Goal: Task Accomplishment & Management: Manage account settings

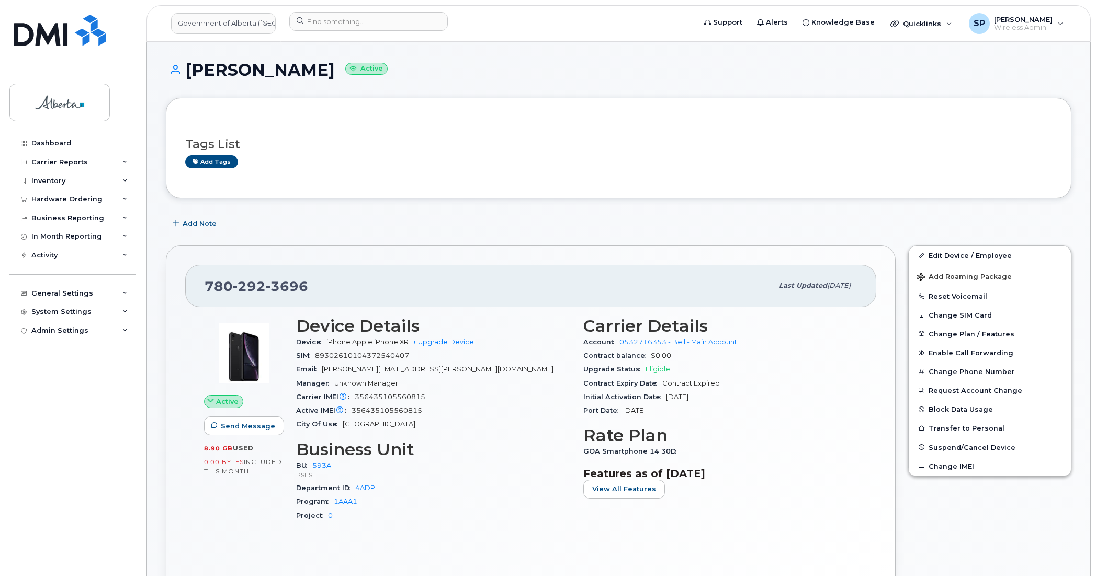
drag, startPoint x: 834, startPoint y: 488, endPoint x: 980, endPoint y: 479, distance: 145.7
click at [834, 488] on section "Features as of Aug 01, 2025 View All Features" at bounding box center [720, 482] width 275 height 31
click at [1004, 521] on div "Edit Device / Employee Add Roaming Package Reset Voicemail Change SIM Card Chan…" at bounding box center [990, 421] width 176 height 365
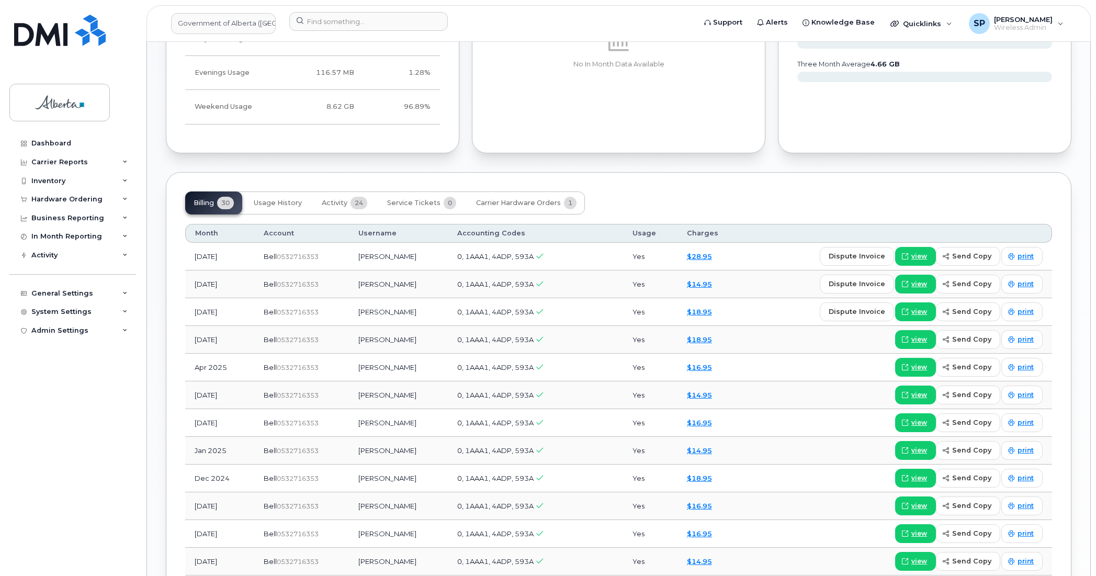
scroll to position [654, 0]
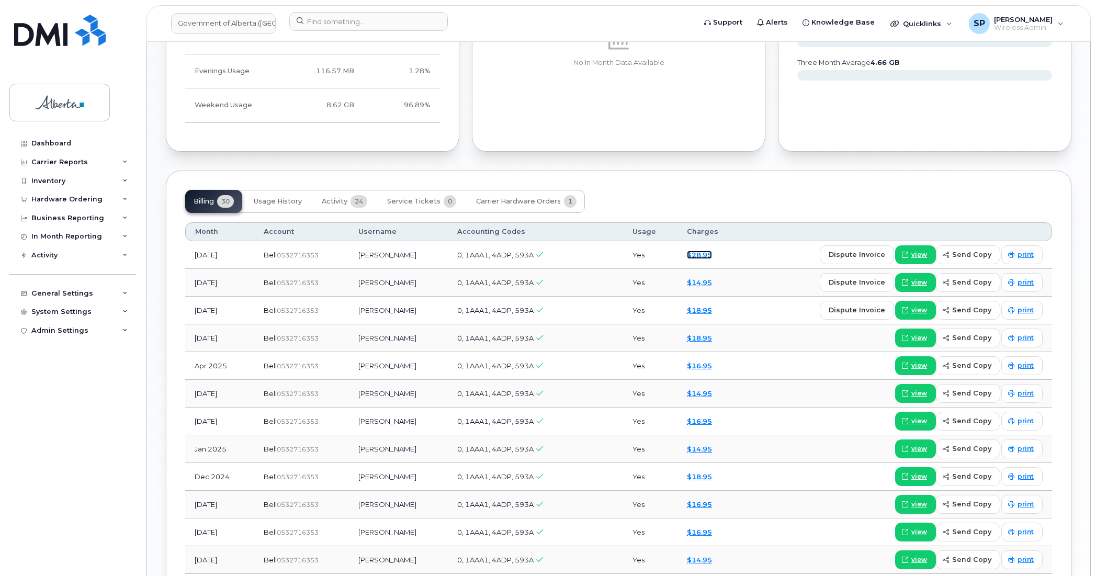
click at [702, 259] on link "$28.95" at bounding box center [699, 255] width 25 height 8
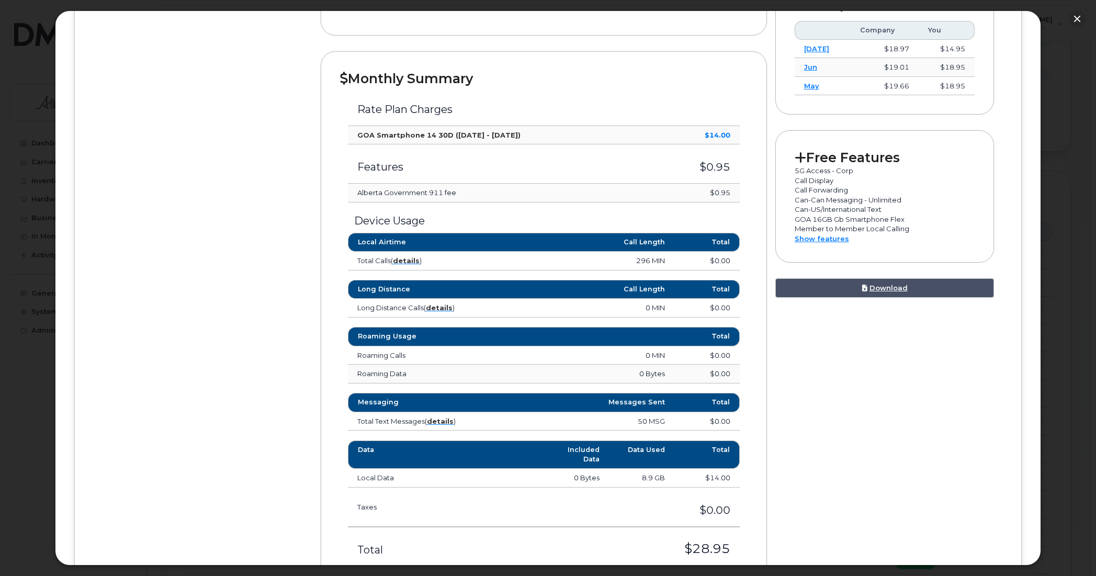
scroll to position [341, 0]
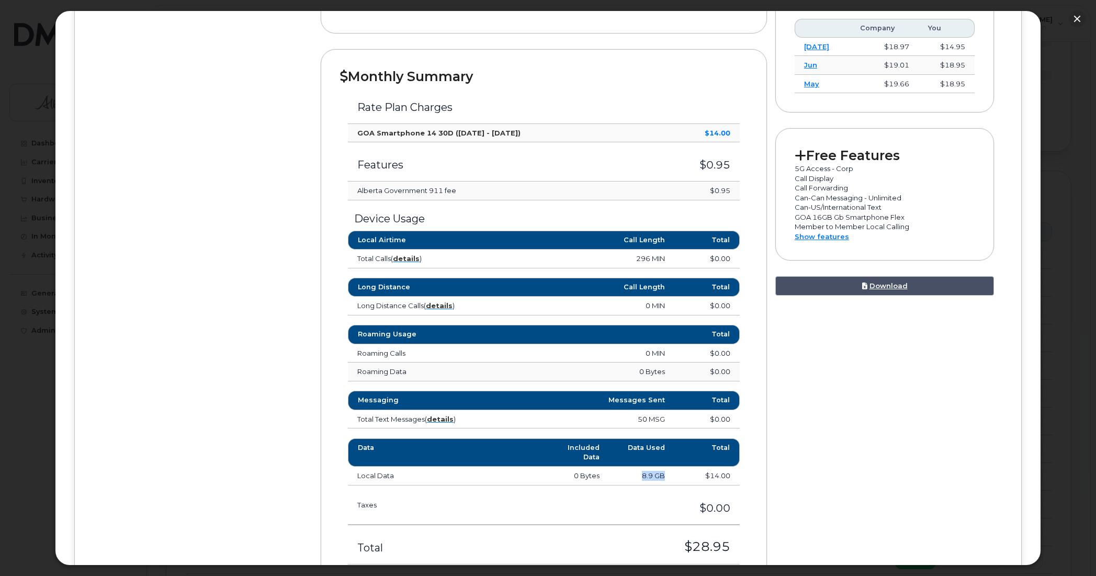
drag, startPoint x: 667, startPoint y: 477, endPoint x: 629, endPoint y: 476, distance: 38.2
click at [629, 476] on td "8.9 GB" at bounding box center [641, 476] width 65 height 19
click at [676, 477] on td "$14.00" at bounding box center [706, 476] width 65 height 19
drag, startPoint x: 1040, startPoint y: 302, endPoint x: 1029, endPoint y: 200, distance: 102.6
click at [1029, 200] on div "× Government of Alberta (GOA) Kimberly J Shaw Earlier February 2025 January 202…" at bounding box center [548, 287] width 987 height 555
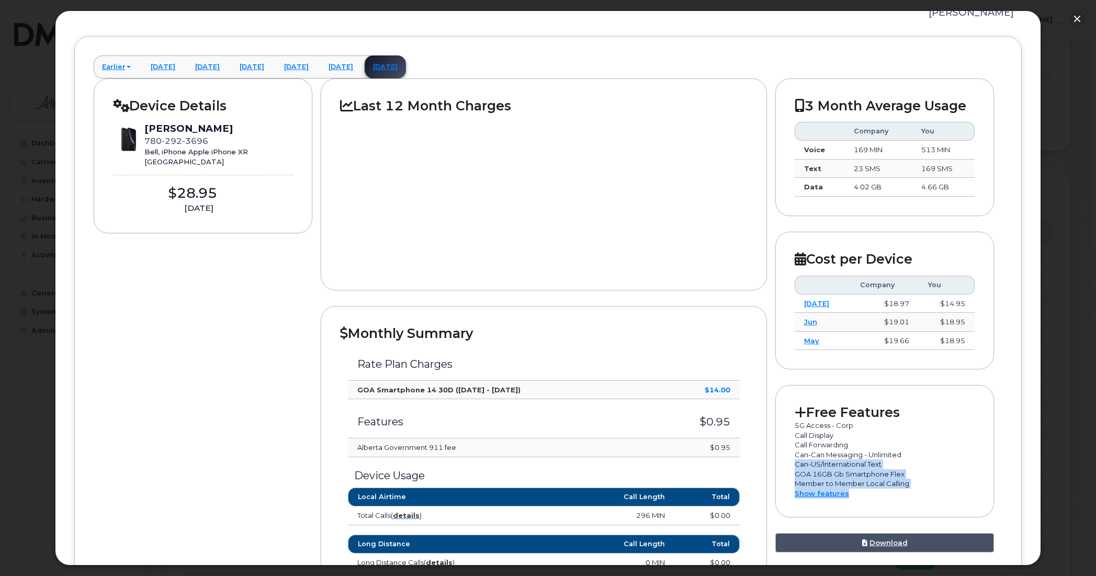
scroll to position [0, 0]
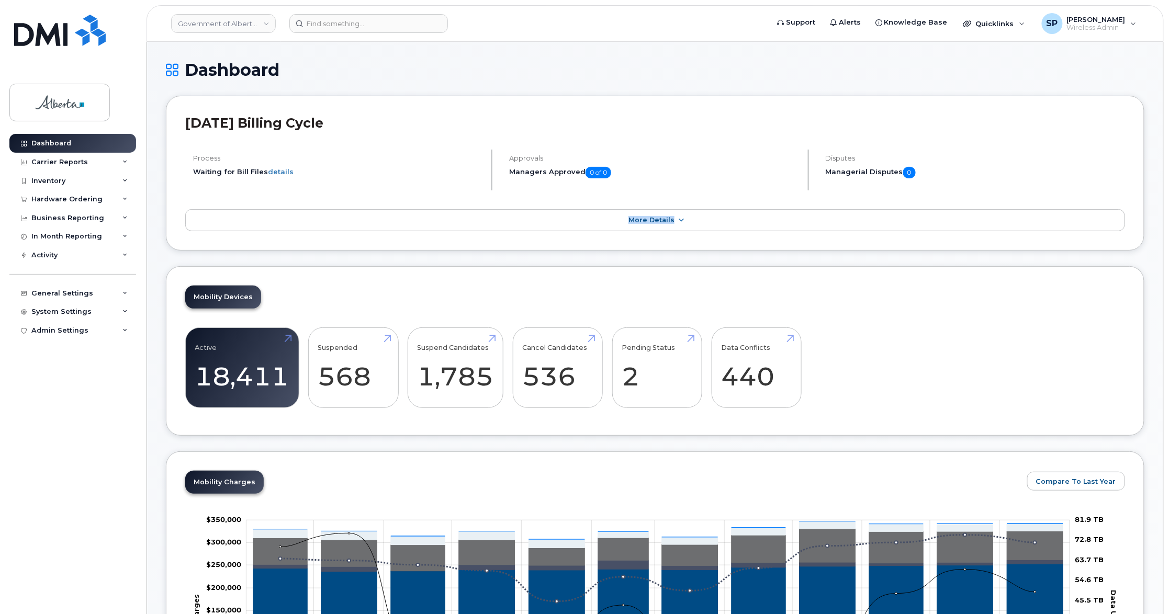
drag, startPoint x: 1168, startPoint y: 179, endPoint x: 1171, endPoint y: 249, distance: 70.2
click at [935, 398] on div "Active 18,411 179% Suspended 568 56700% Suspend Candidates 1,785 Cancel Candida…" at bounding box center [655, 372] width 940 height 89
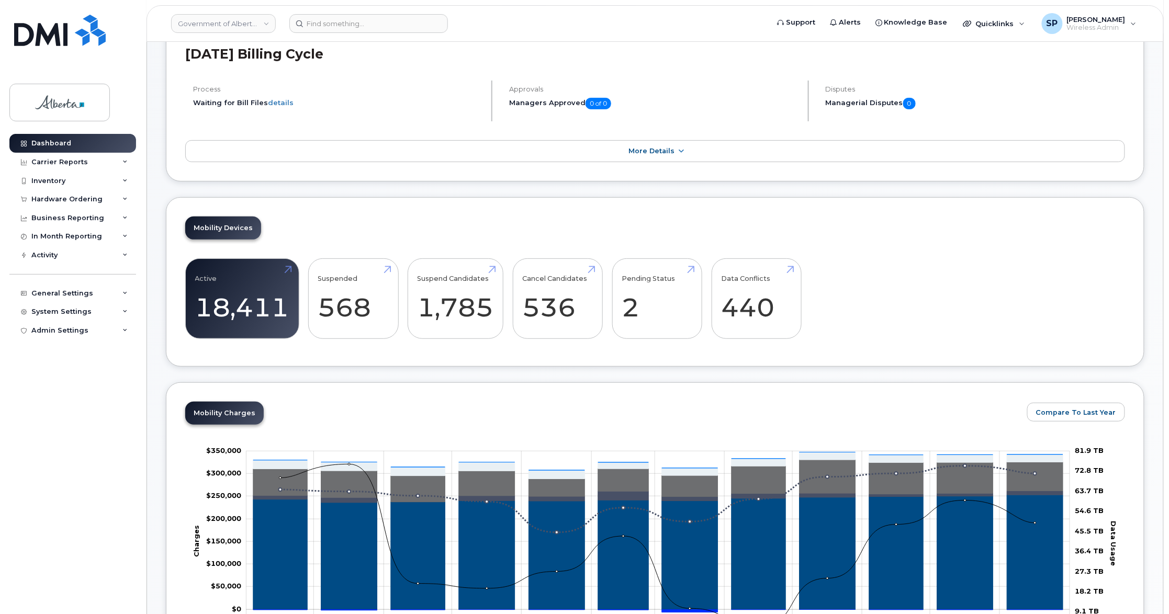
scroll to position [111, 0]
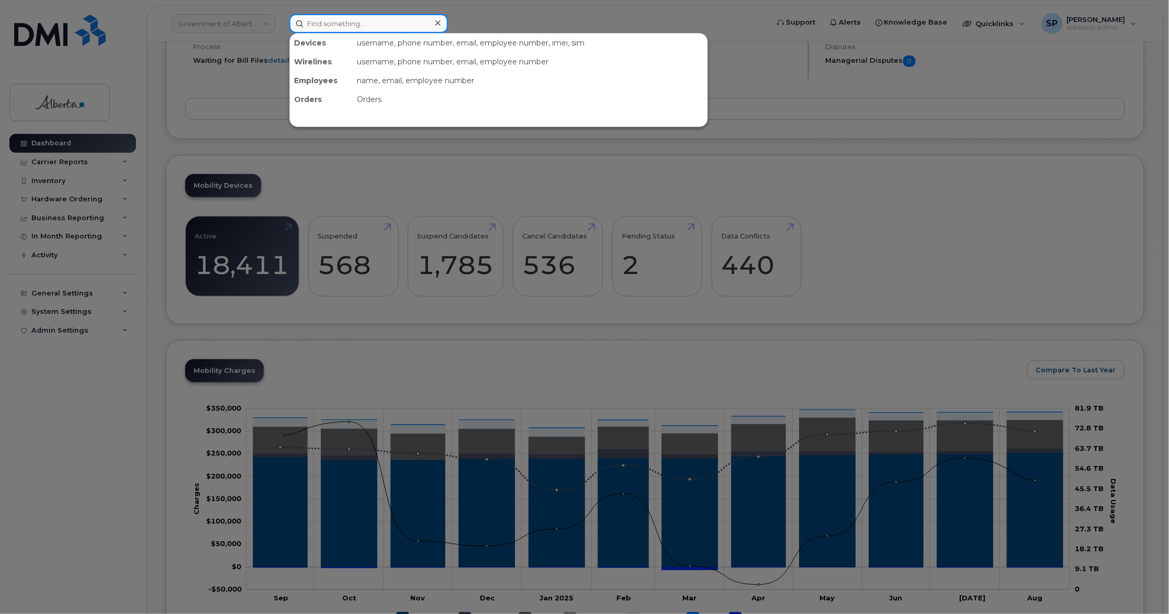
click at [340, 24] on input at bounding box center [368, 23] width 159 height 19
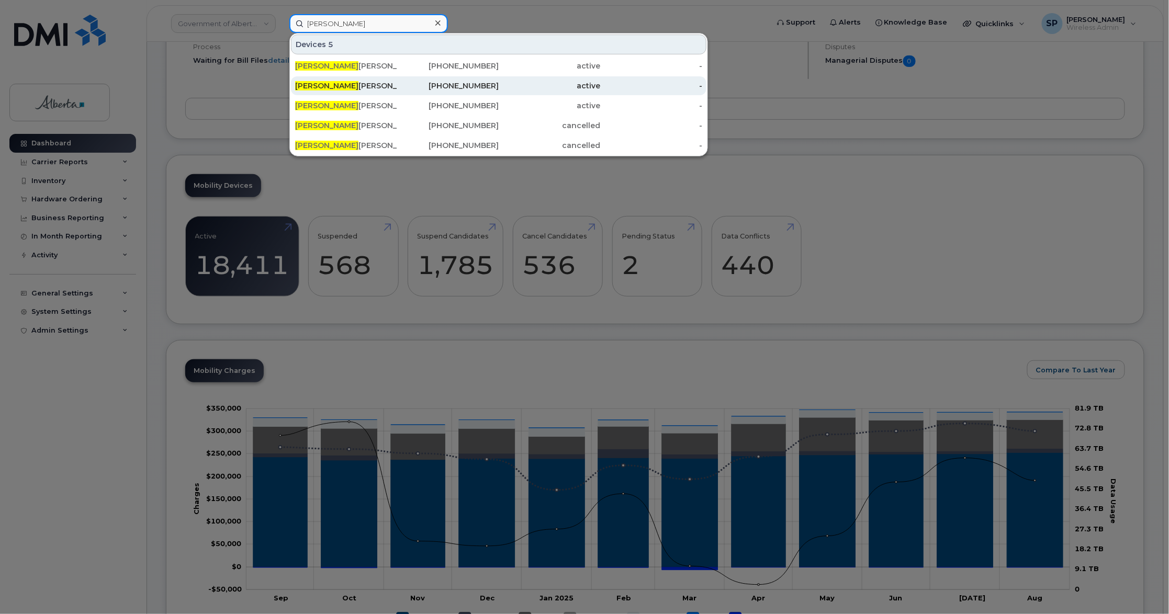
type input "Kimberly J"
click at [348, 87] on div "Kimberly J Shaw" at bounding box center [346, 86] width 102 height 10
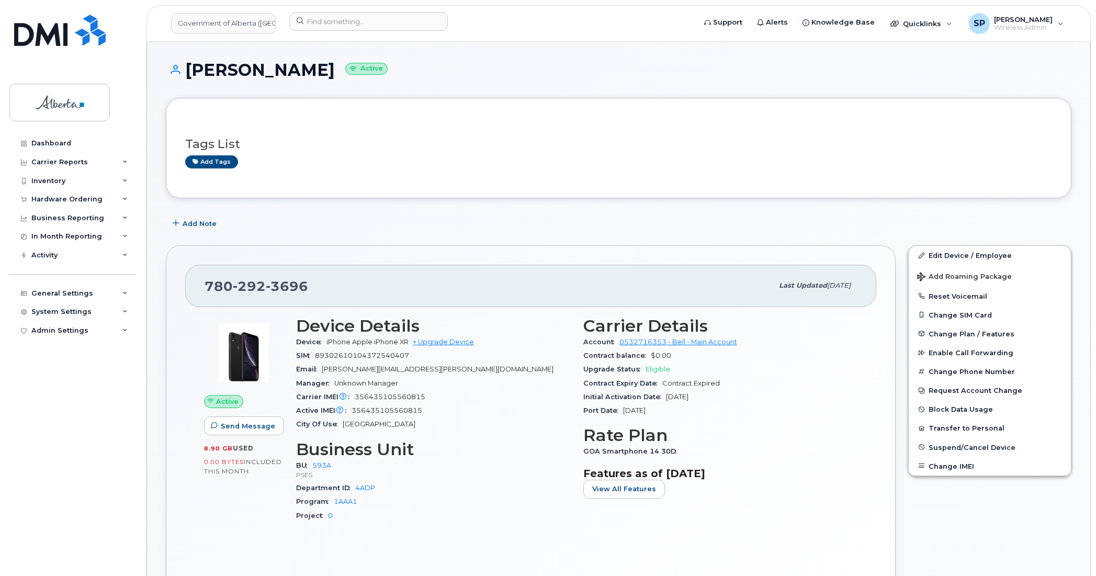
drag, startPoint x: 1078, startPoint y: 121, endPoint x: 1092, endPoint y: 123, distance: 13.8
drag, startPoint x: 1092, startPoint y: 145, endPoint x: 1094, endPoint y: 200, distance: 55.0
click at [961, 541] on div "Edit Device / Employee Add Roaming Package Reset Voicemail Change SIM Card Chan…" at bounding box center [990, 421] width 176 height 365
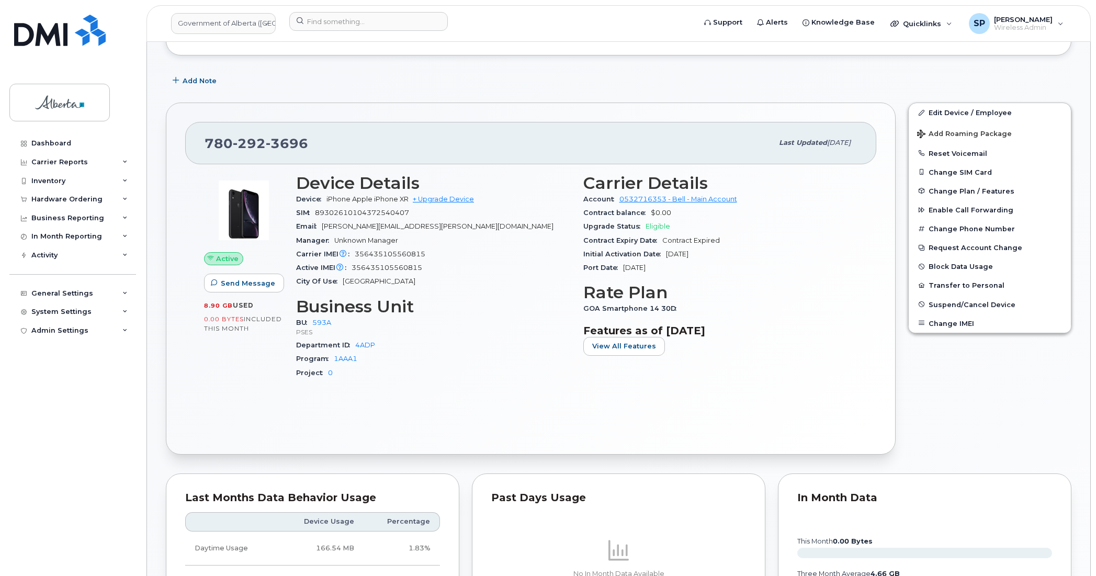
scroll to position [135, 0]
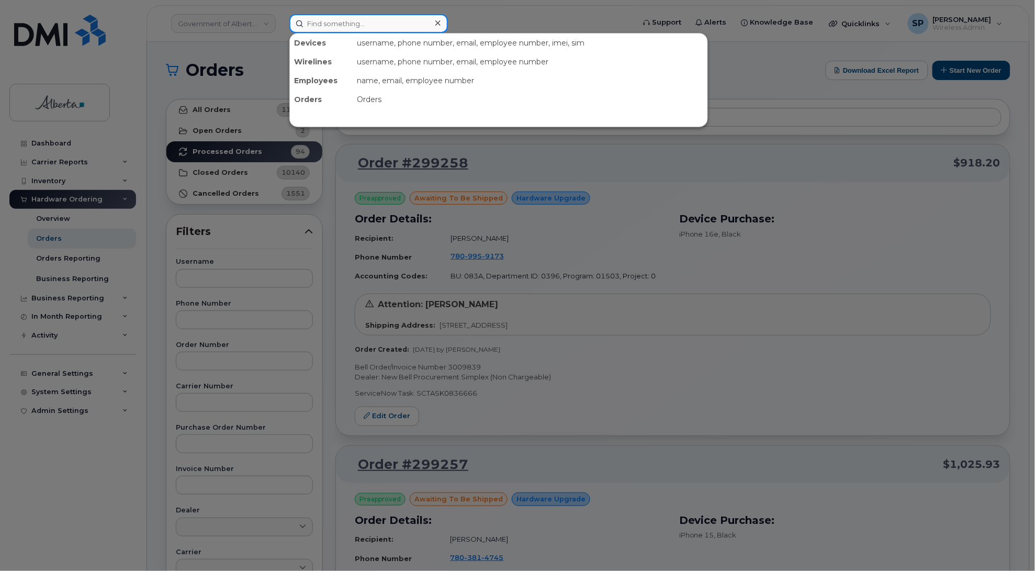
click at [323, 17] on input at bounding box center [368, 23] width 159 height 19
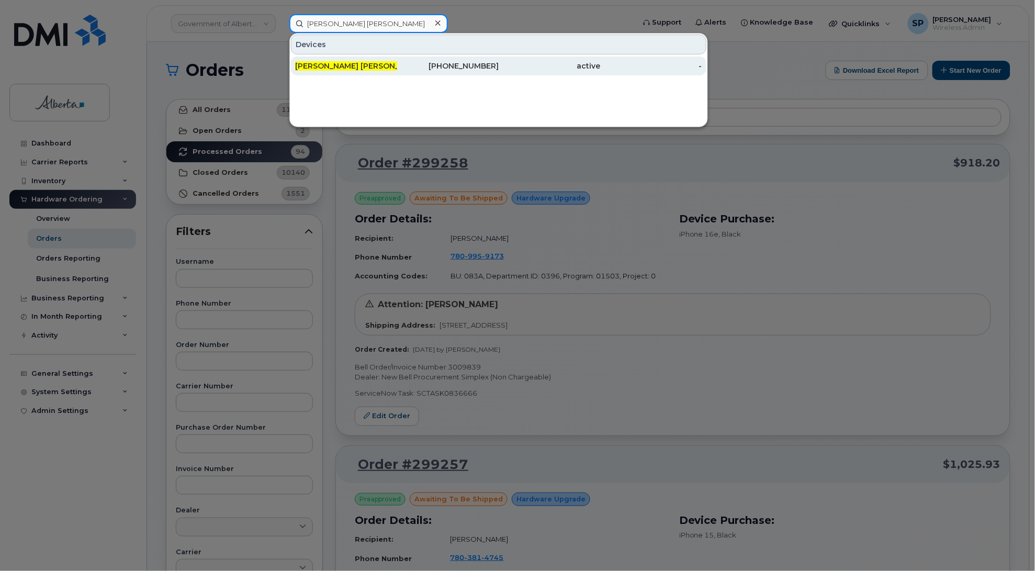
type input "[PERSON_NAME] [PERSON_NAME]"
click at [339, 66] on span "[PERSON_NAME] [PERSON_NAME]" at bounding box center [359, 65] width 129 height 9
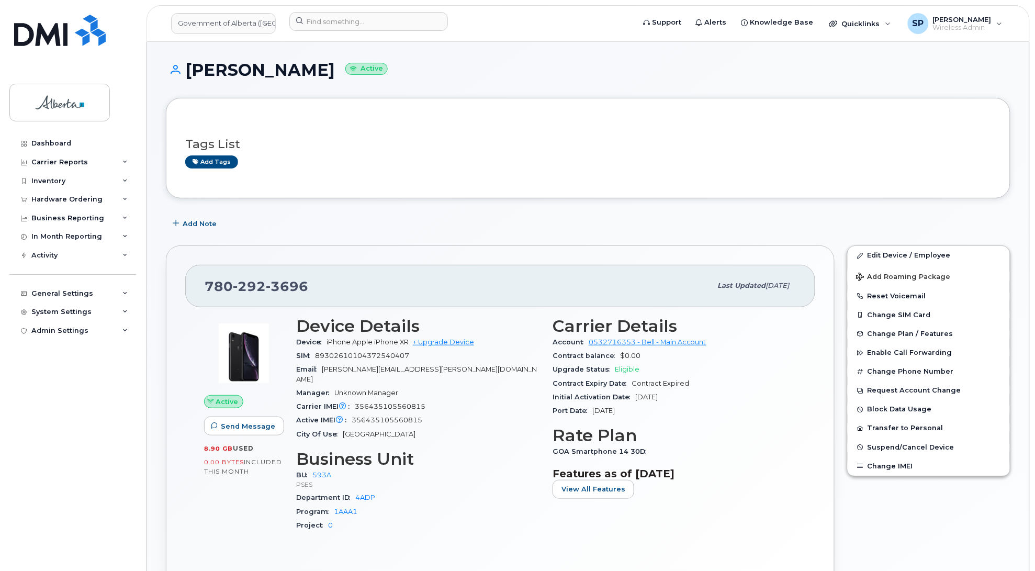
drag, startPoint x: 331, startPoint y: 74, endPoint x: 185, endPoint y: 82, distance: 146.2
click at [185, 82] on div "Kimberly J Shaw Active" at bounding box center [588, 79] width 844 height 37
copy h1 "Kimberly J Shaw"
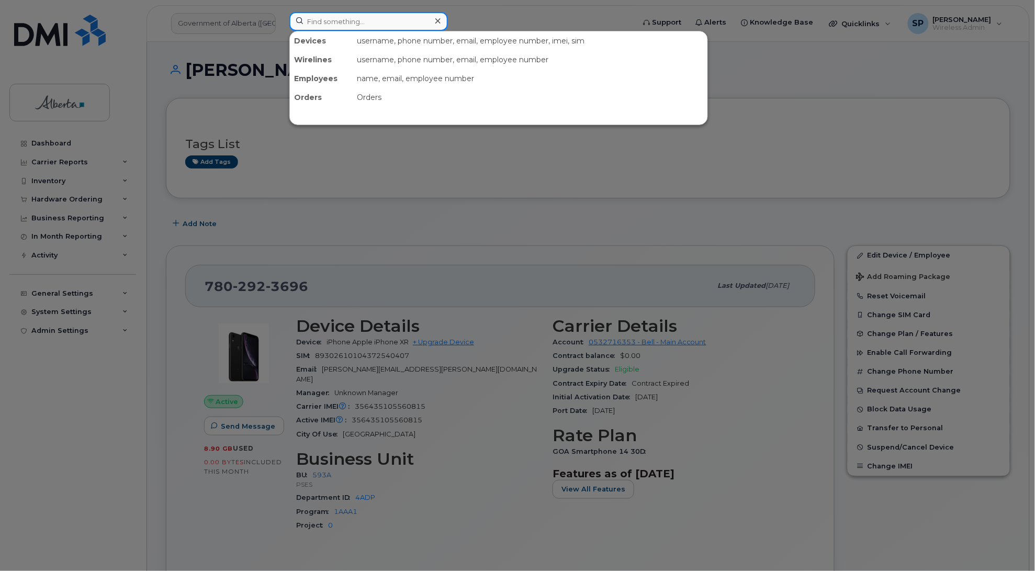
click at [364, 19] on input at bounding box center [368, 21] width 159 height 19
paste input "(587) 987 2449"
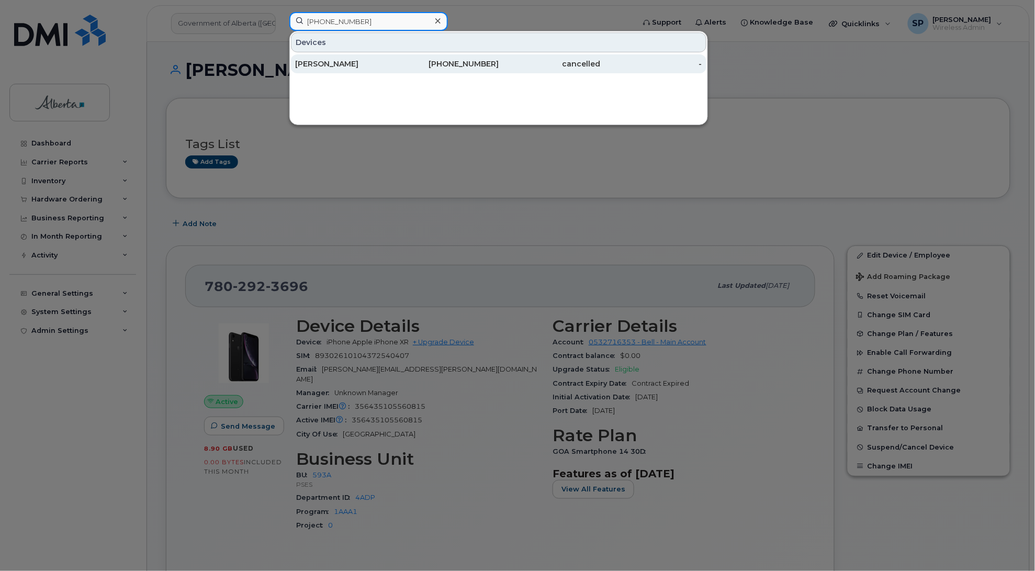
type input "(587) 987 2449"
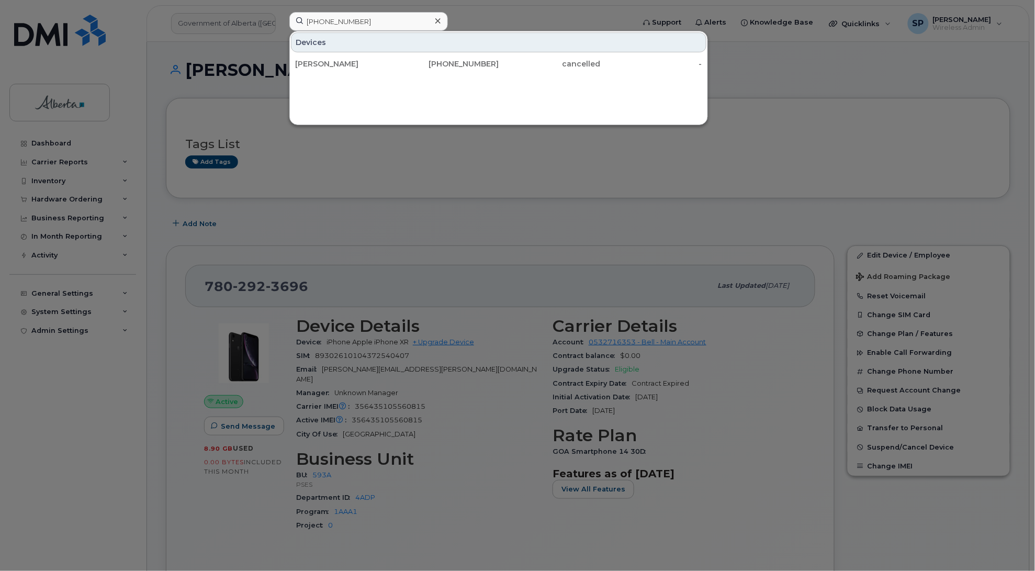
drag, startPoint x: 473, startPoint y: 63, endPoint x: 118, endPoint y: 222, distance: 389.4
click at [473, 63] on div "587-987-2449" at bounding box center [448, 64] width 102 height 10
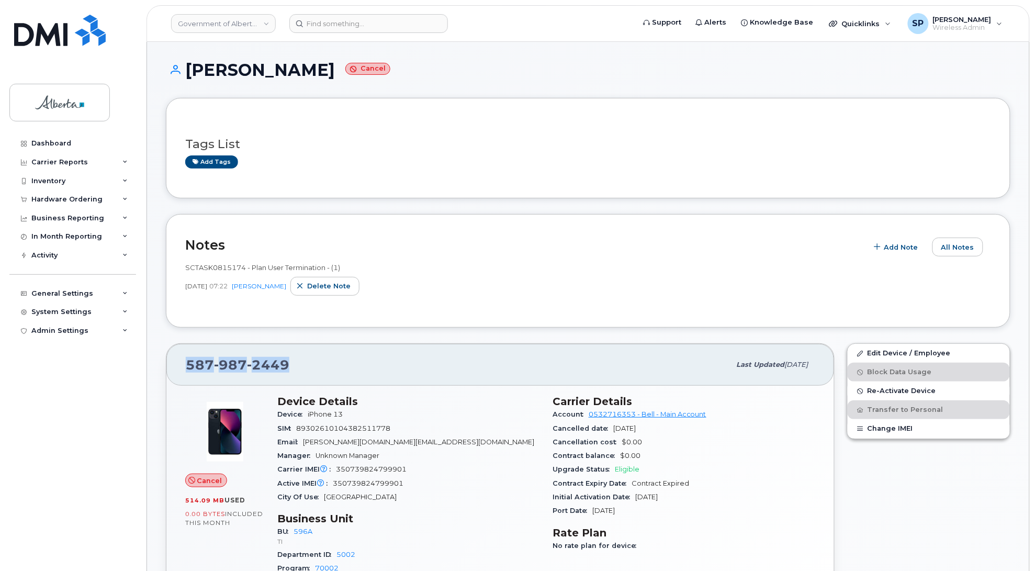
drag, startPoint x: 289, startPoint y: 368, endPoint x: 188, endPoint y: 369, distance: 100.5
click at [188, 369] on div "587 987 2449" at bounding box center [458, 365] width 545 height 22
copy span "587 987 2449"
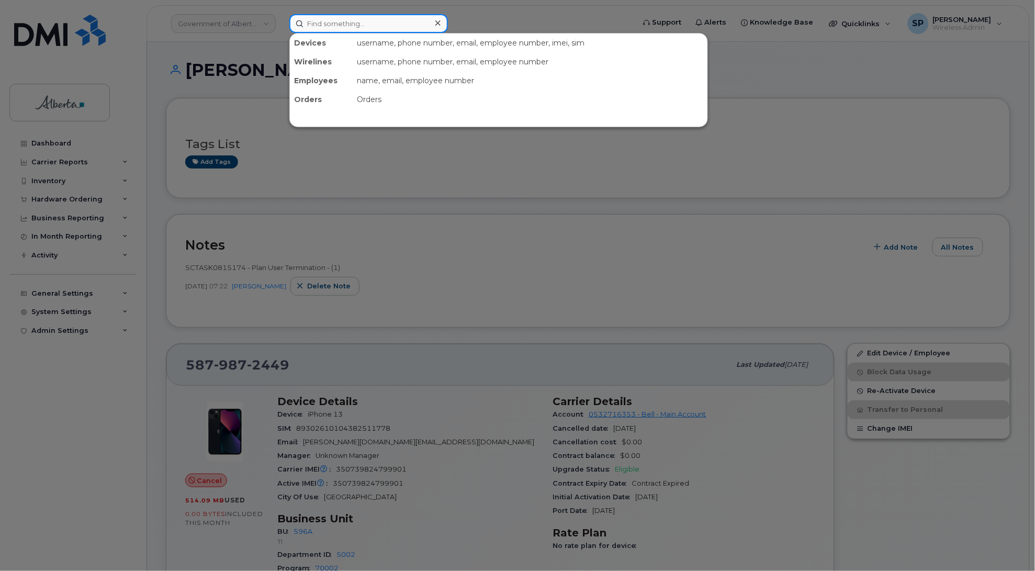
click at [308, 27] on input at bounding box center [368, 23] width 159 height 19
paste input "7802854719"
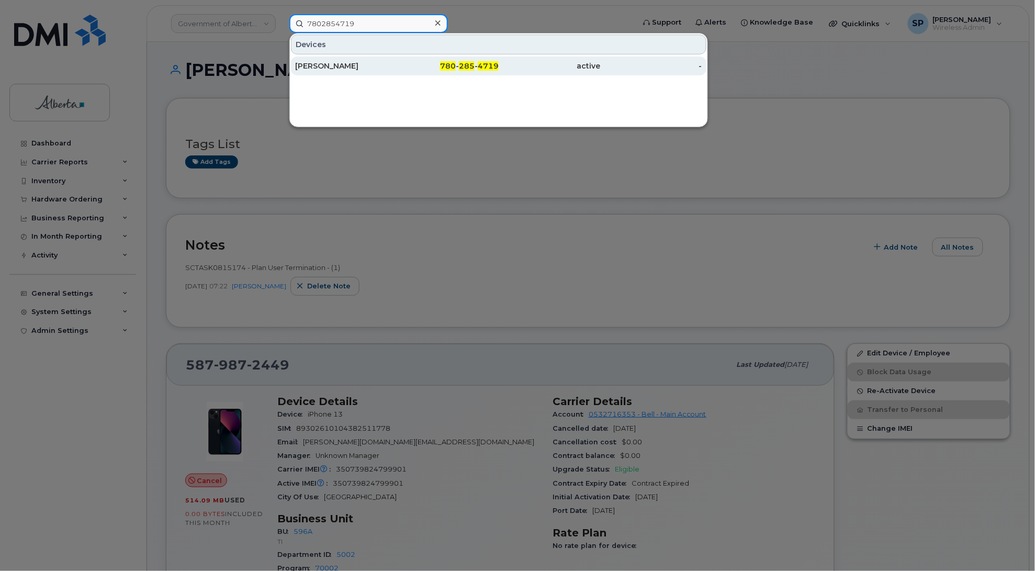
type input "7802854719"
click at [351, 66] on div "[PERSON_NAME]" at bounding box center [346, 66] width 102 height 10
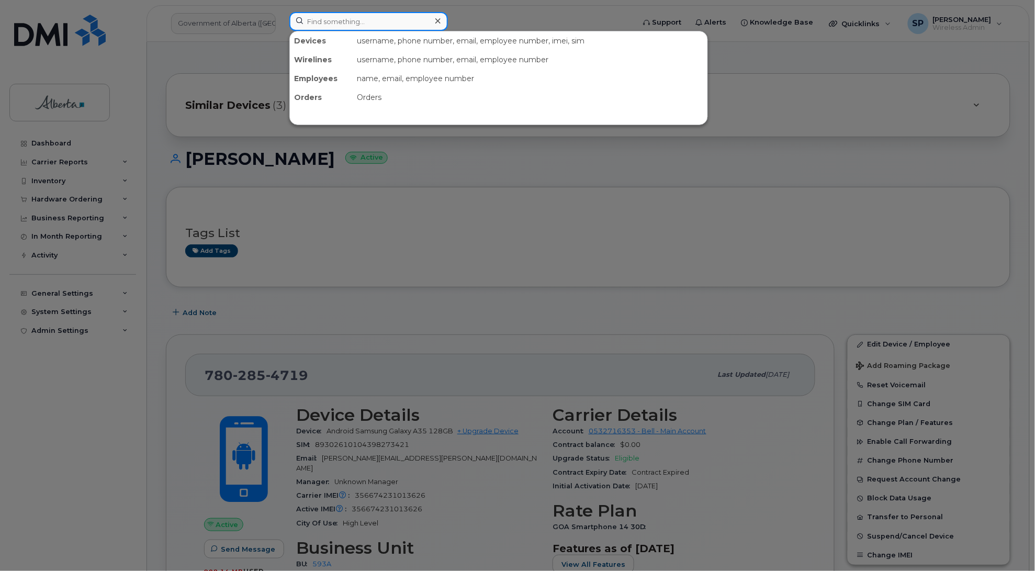
click at [317, 25] on input at bounding box center [368, 21] width 159 height 19
paste input "356674231004765"
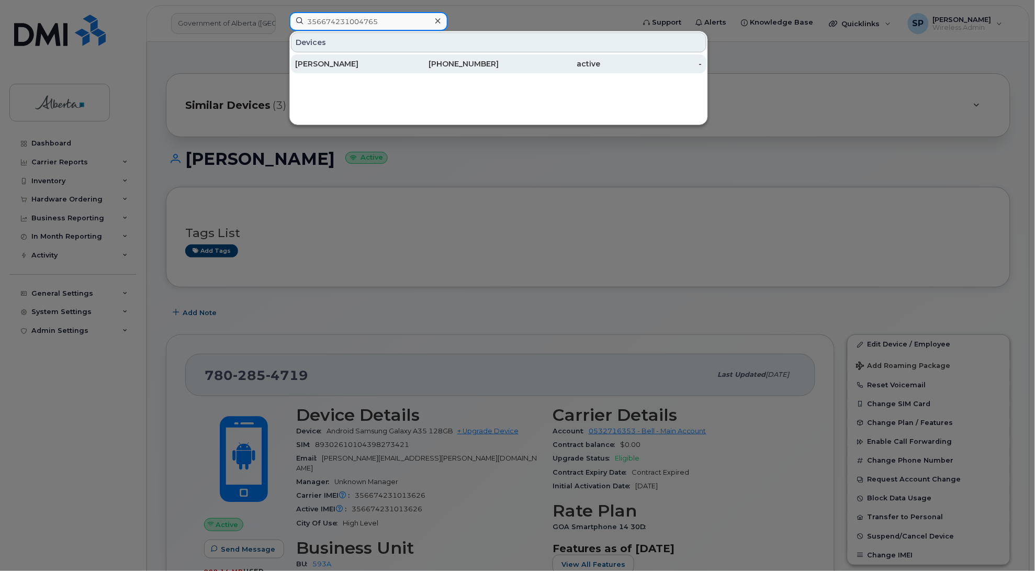
type input "356674231004765"
click at [335, 63] on div "[PERSON_NAME]" at bounding box center [346, 64] width 102 height 10
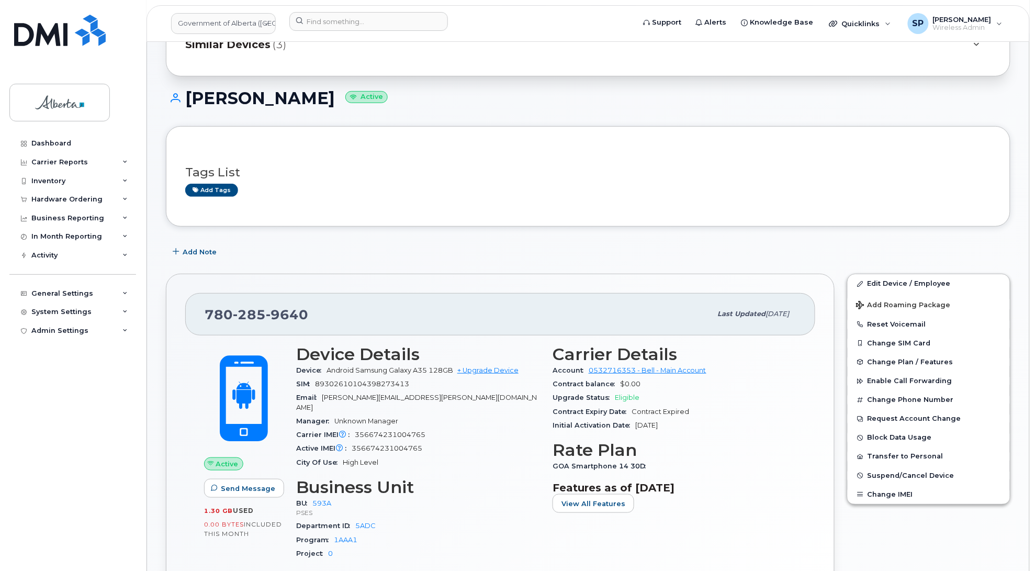
scroll to position [58, 0]
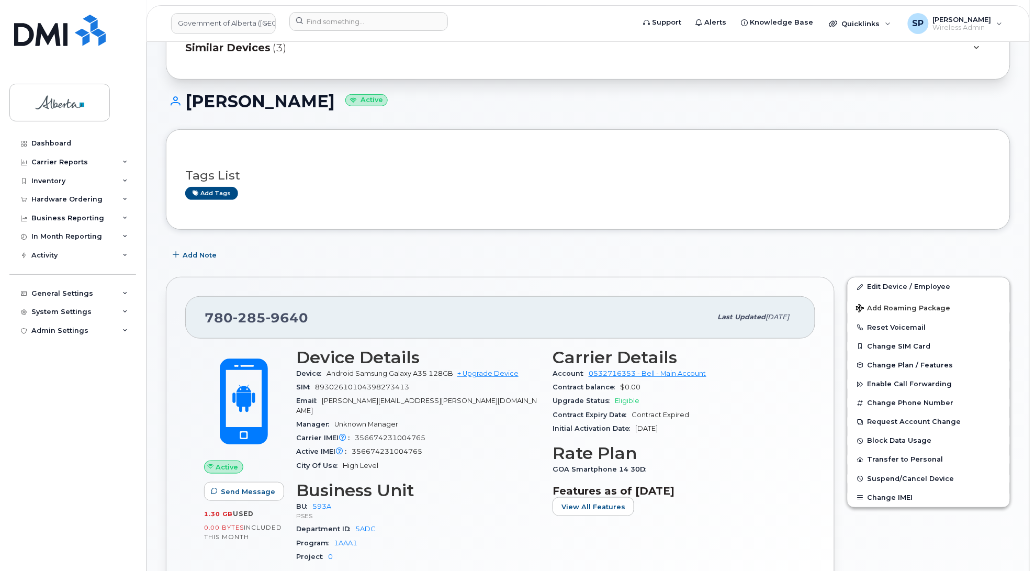
click at [594, 95] on h1 "Laurie Staniforth Active" at bounding box center [588, 101] width 844 height 18
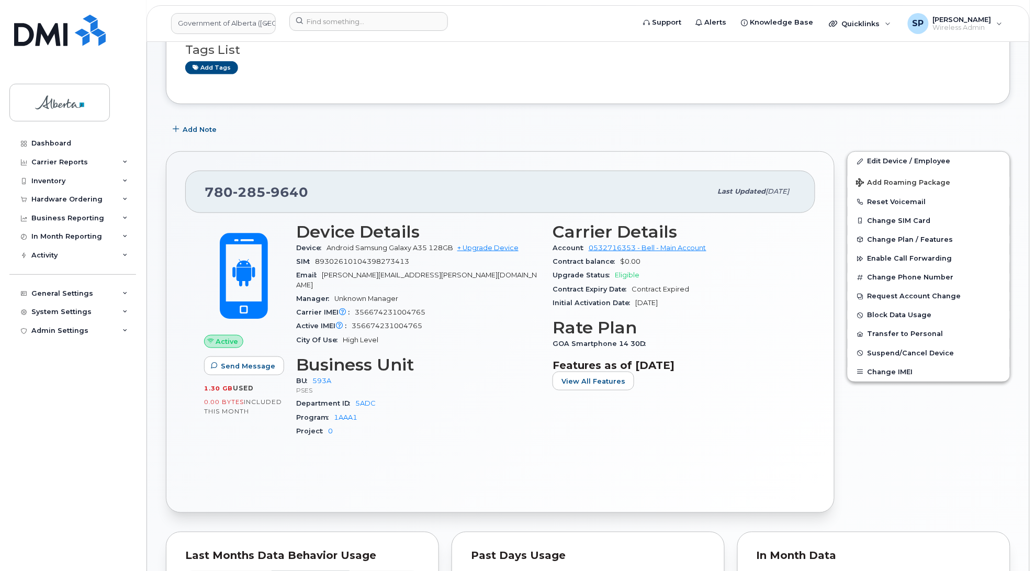
scroll to position [268, 0]
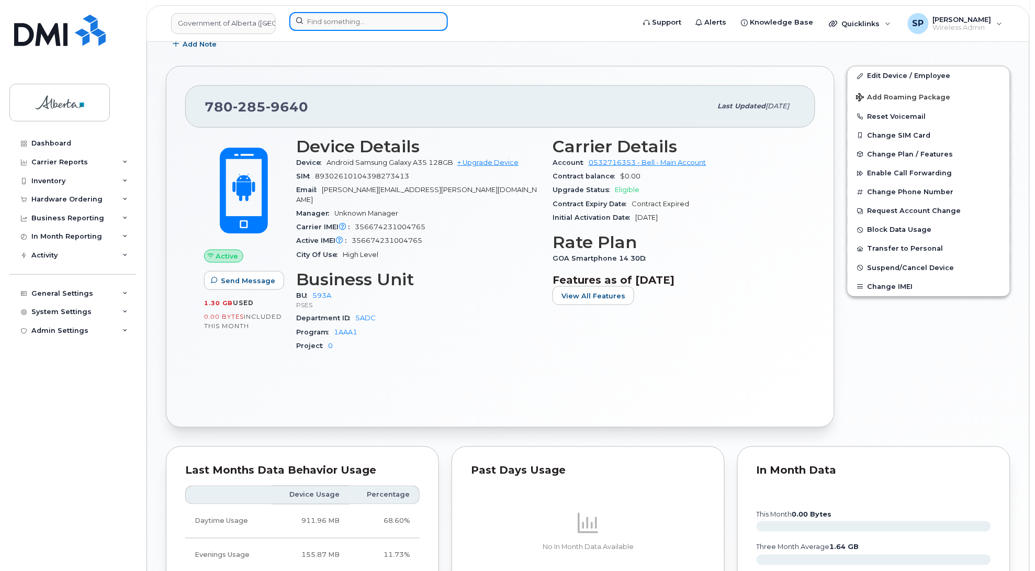
click at [317, 19] on input at bounding box center [368, 21] width 159 height 19
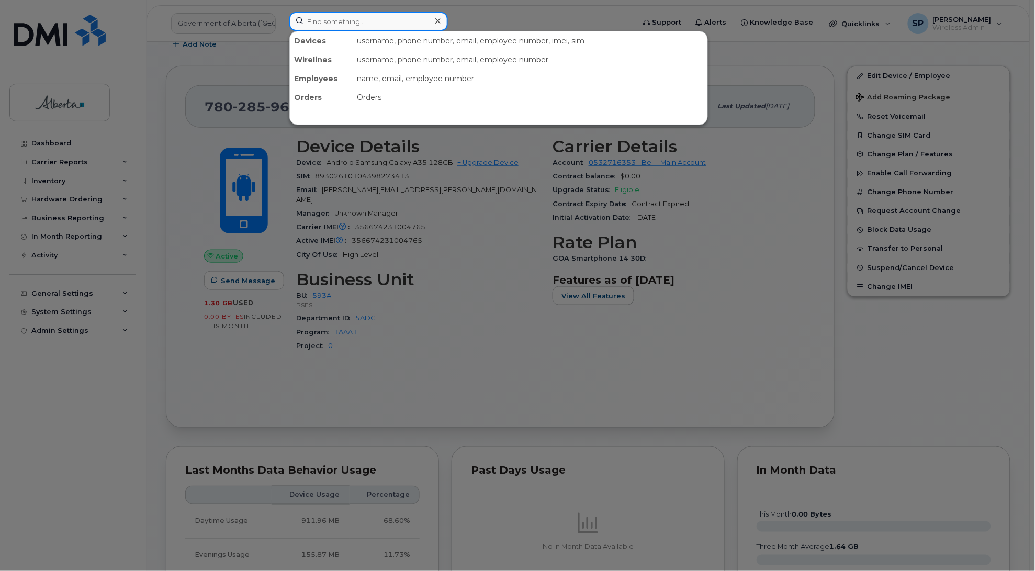
paste input "7806181597"
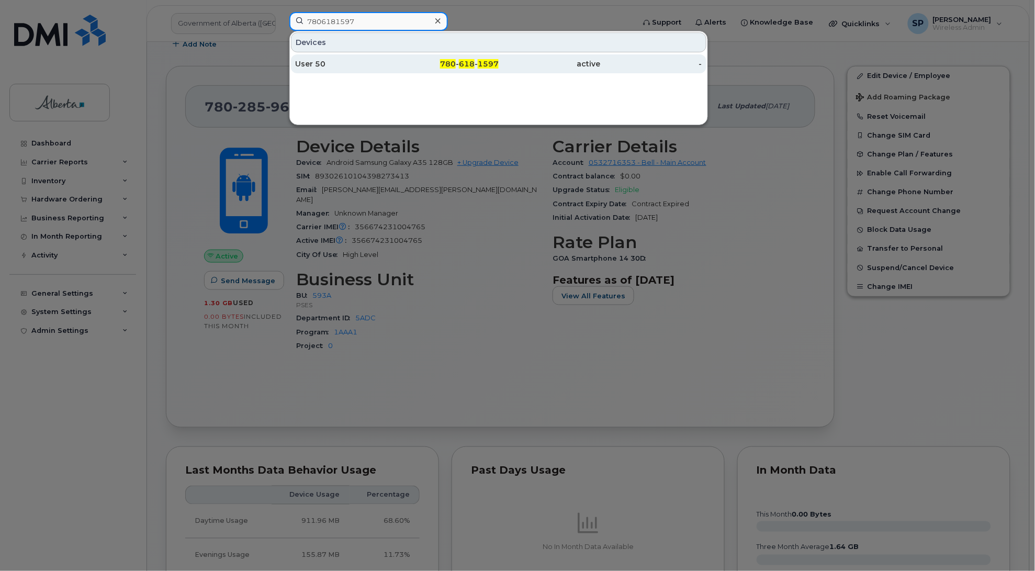
type input "7806181597"
click at [321, 62] on div "User 50" at bounding box center [346, 64] width 102 height 10
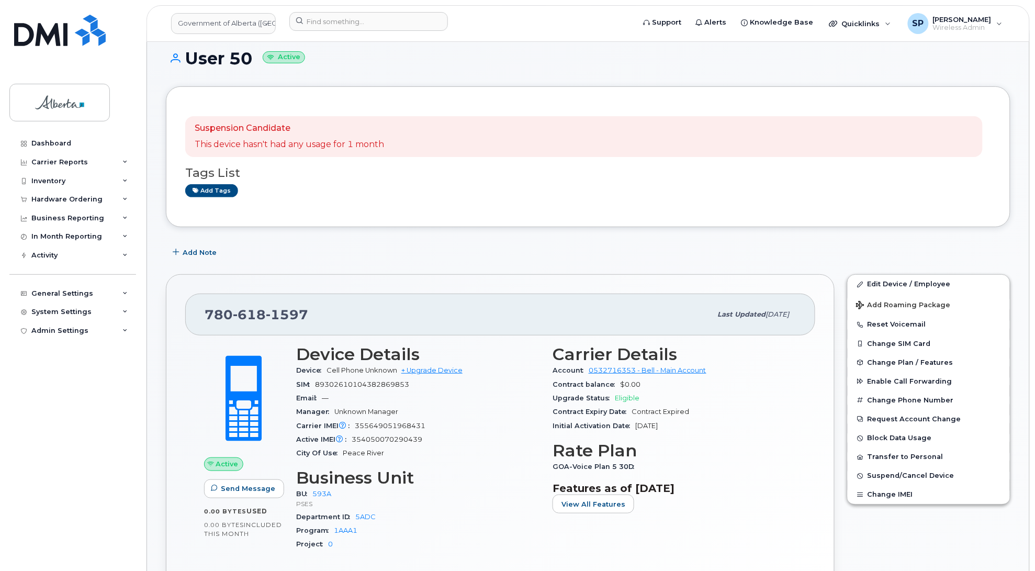
scroll to position [6, 0]
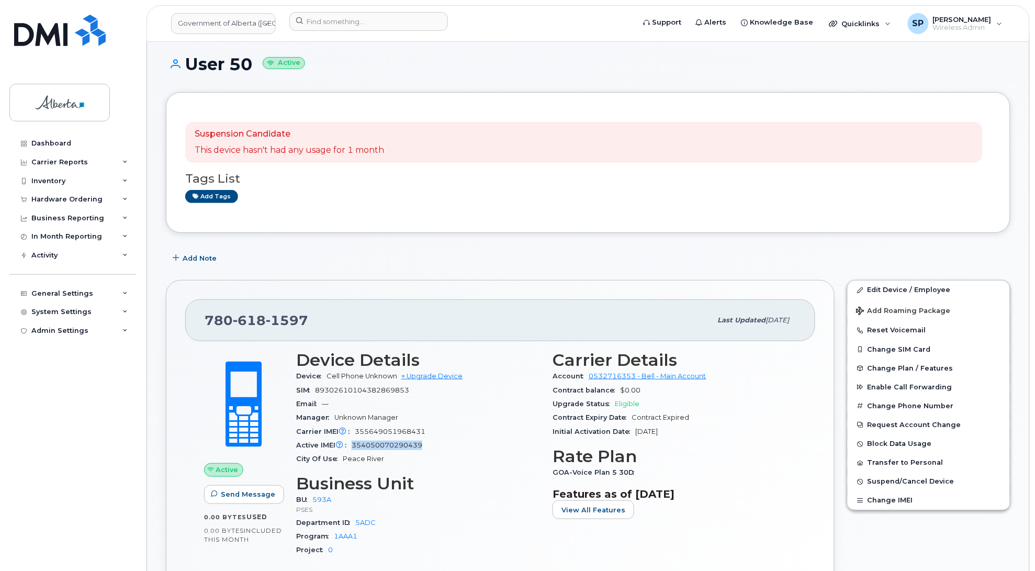
drag, startPoint x: 424, startPoint y: 447, endPoint x: 435, endPoint y: 442, distance: 11.7
click at [356, 445] on div "Active IMEI Active IMEI is refreshed daily with a delay of up to 48 hours follo…" at bounding box center [418, 445] width 244 height 14
click at [354, 445] on span "354050070290439" at bounding box center [387, 445] width 71 height 8
copy span "354050070290439"
click at [895, 288] on link "Edit Device / Employee" at bounding box center [929, 289] width 162 height 19
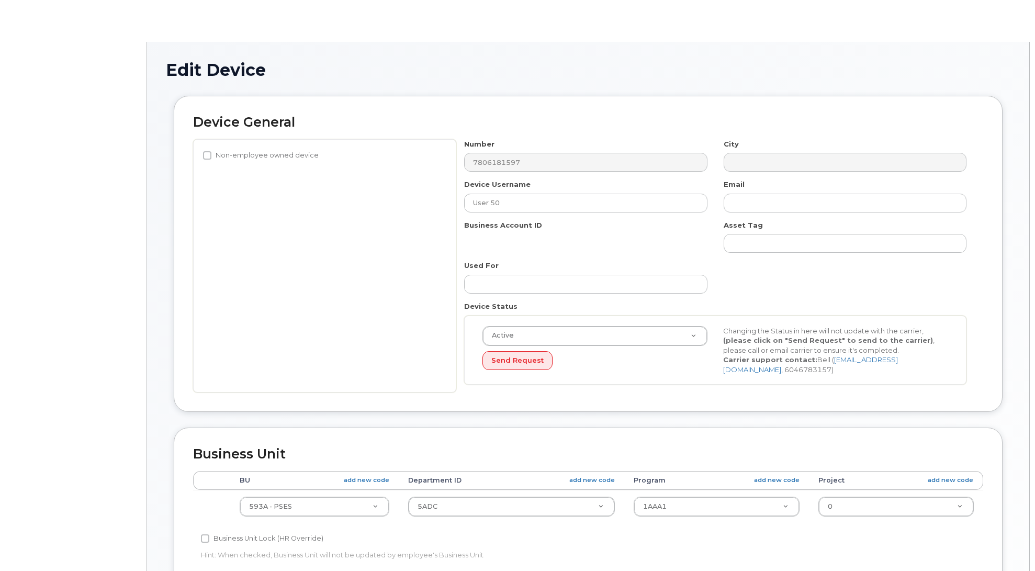
select select "4797682"
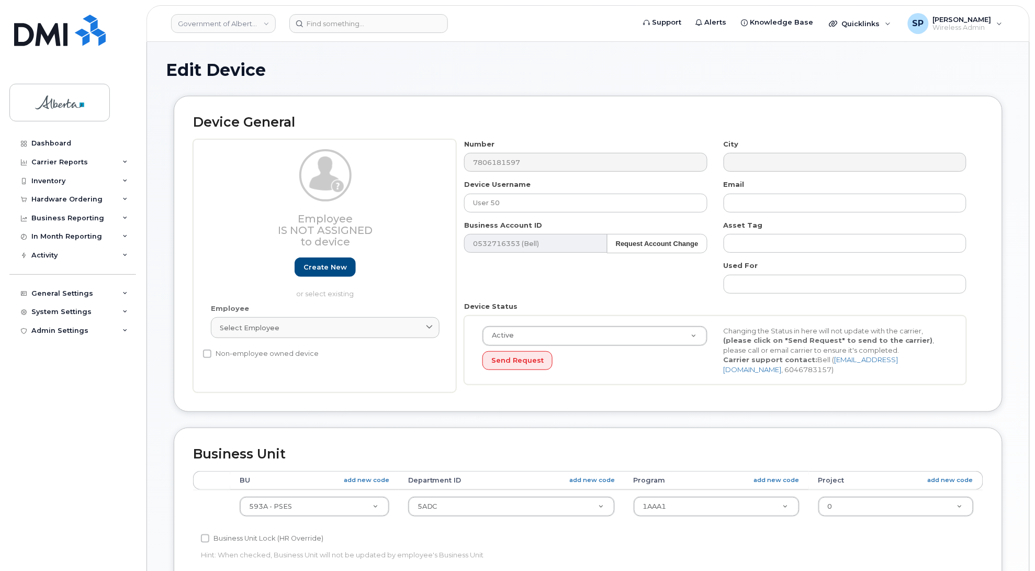
drag, startPoint x: 1034, startPoint y: 74, endPoint x: 1031, endPoint y: 187, distance: 113.0
click at [1031, 187] on body "Government of Alberta (GOA) Support Alerts Knowledge Base Quicklinks Suspend / …" at bounding box center [517, 460] width 1035 height 920
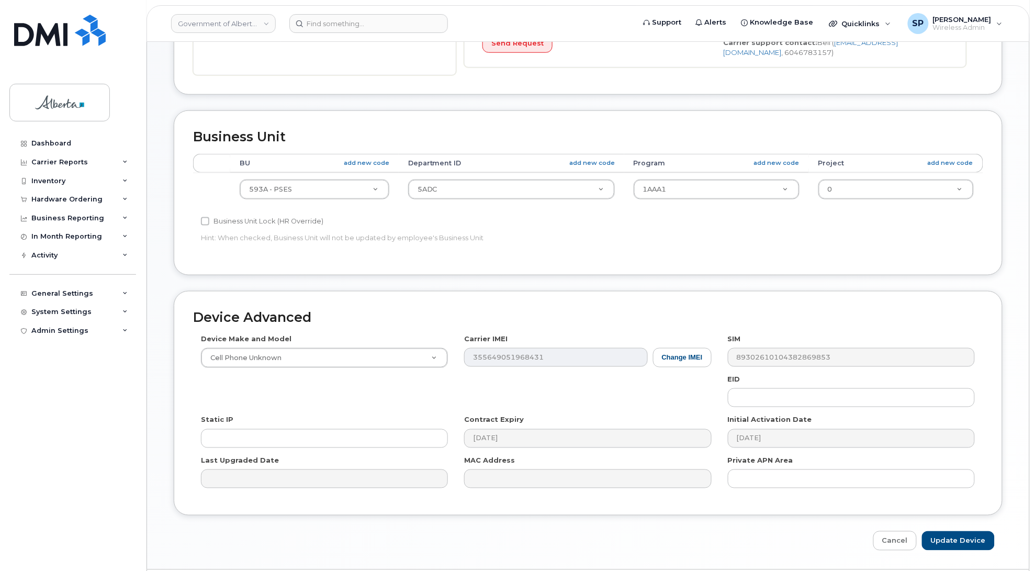
scroll to position [341, 0]
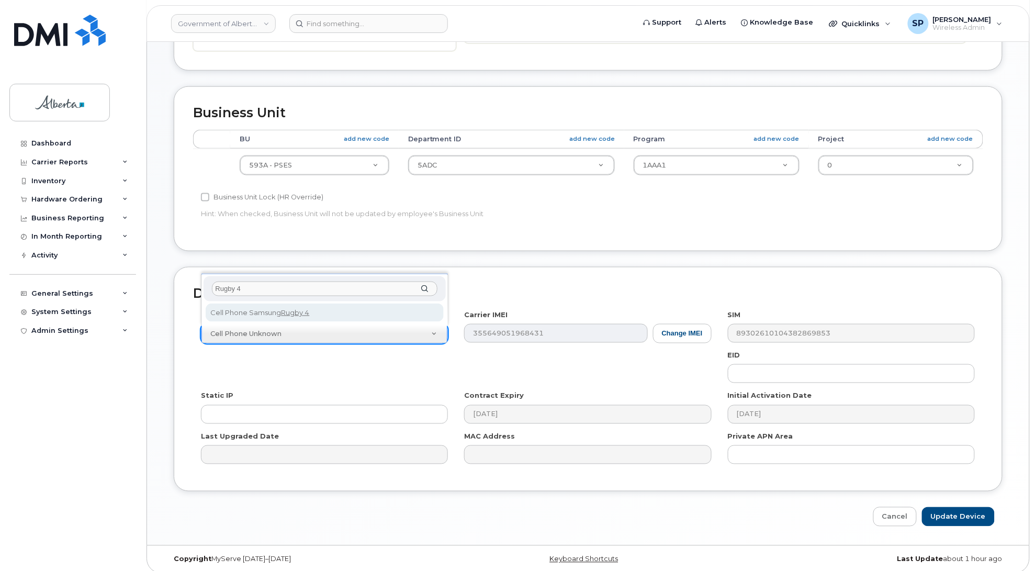
type input "Rugby 4"
select select "266"
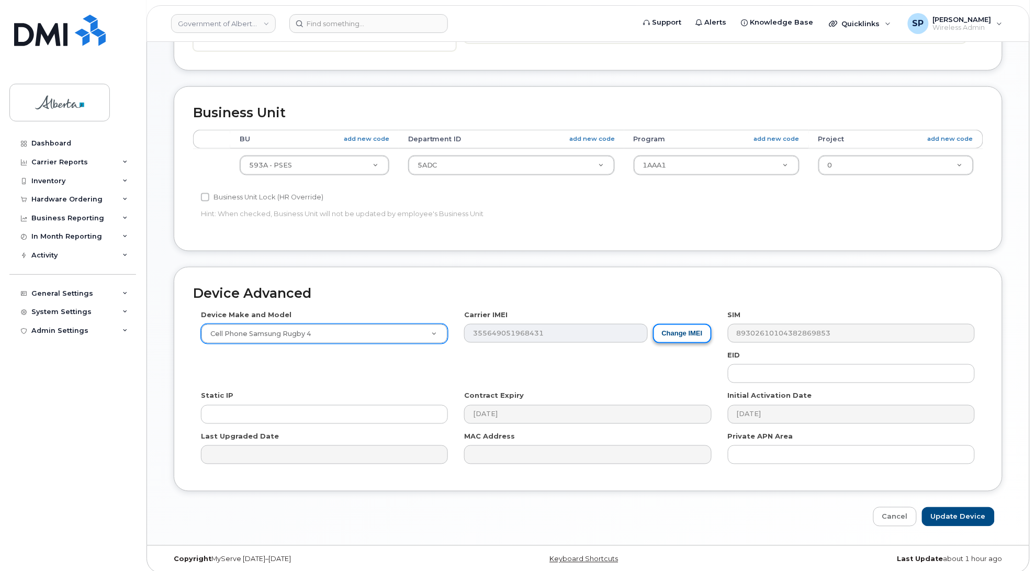
click at [696, 332] on button "Change IMEI" at bounding box center [682, 333] width 59 height 19
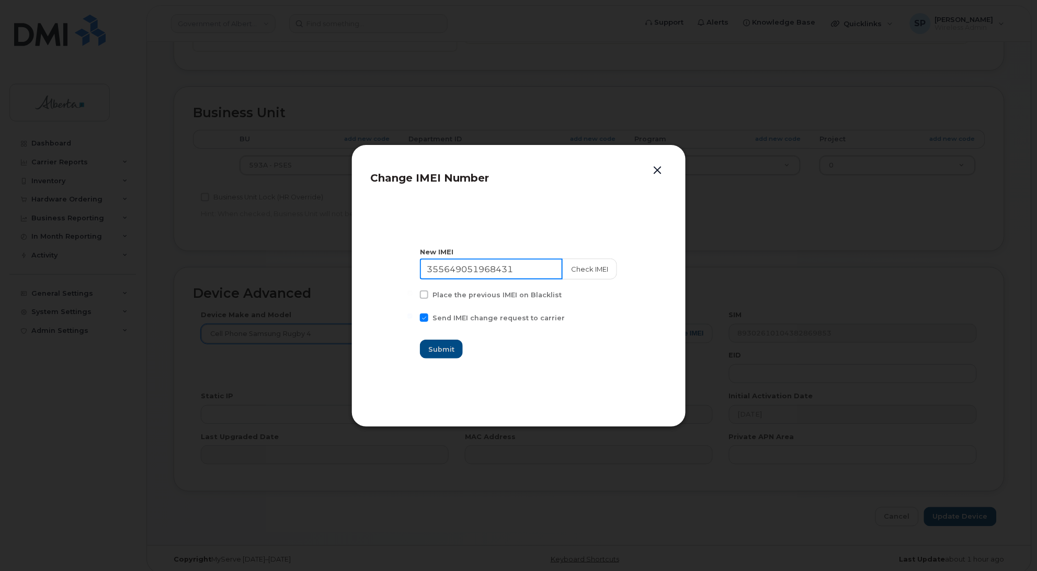
drag, startPoint x: 534, startPoint y: 268, endPoint x: 325, endPoint y: 279, distance: 209.0
click at [325, 279] on div "Change IMEI Number New IMEI 355649051968431 Check IMEI Place the previous IMEI …" at bounding box center [518, 285] width 1037 height 571
paste input "4050070290439"
type input "354050070290439"
click at [570, 273] on button "Check IMEI" at bounding box center [589, 268] width 55 height 21
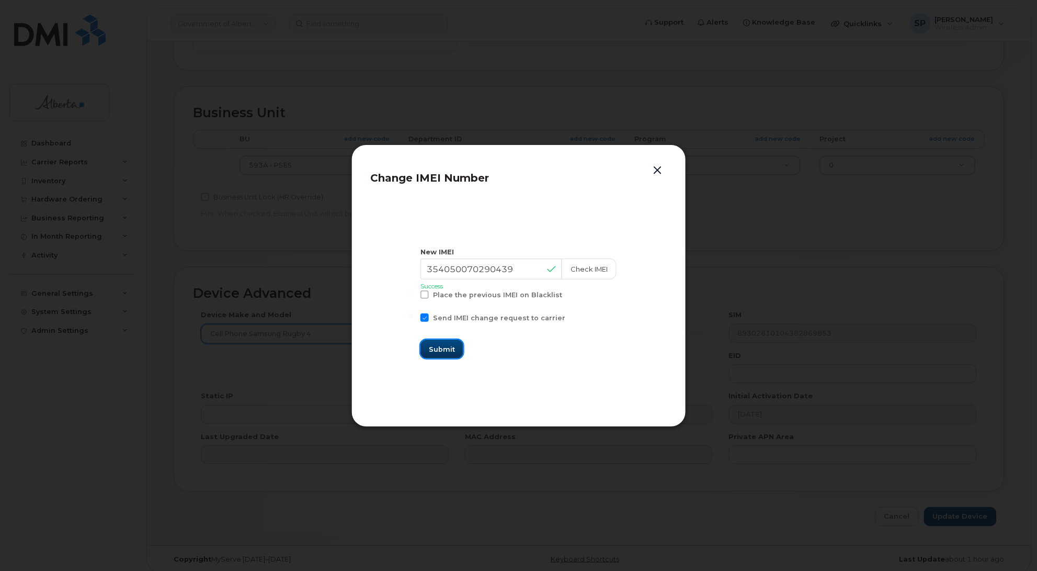
click at [460, 352] on button "Submit" at bounding box center [442, 349] width 43 height 19
type input "354050070290439"
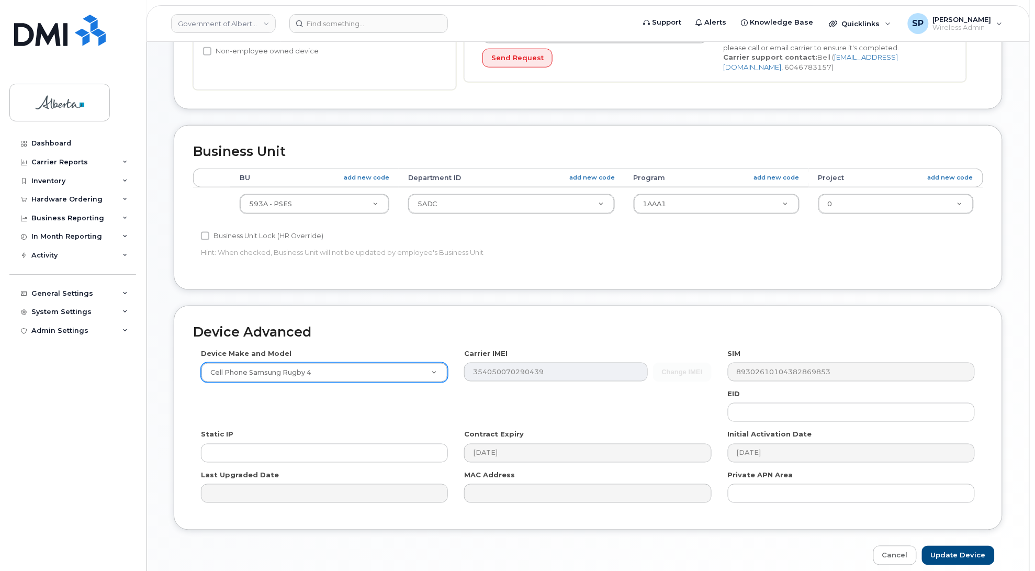
scroll to position [351, 0]
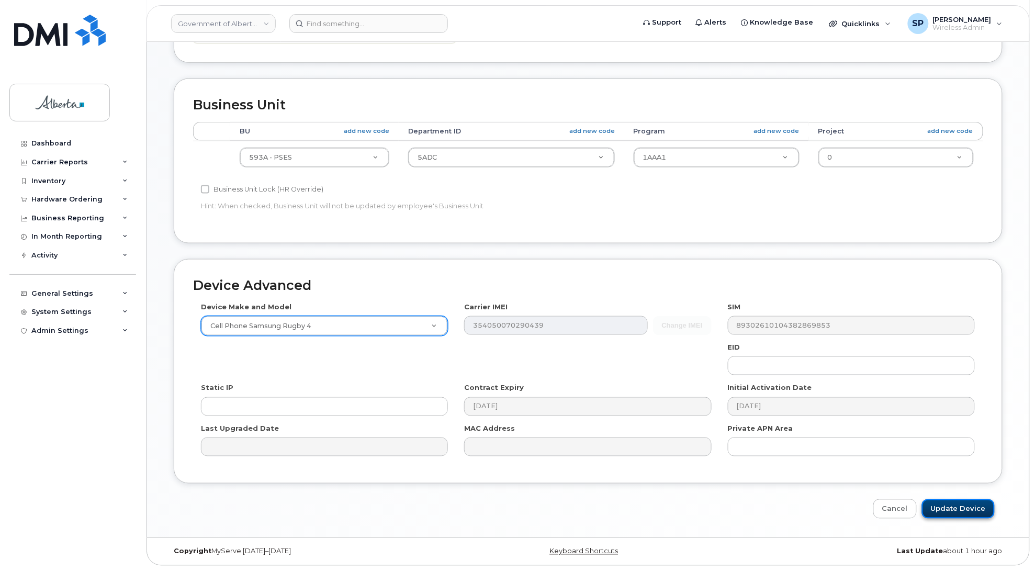
click at [953, 504] on input "Update Device" at bounding box center [958, 508] width 73 height 19
type input "Saving..."
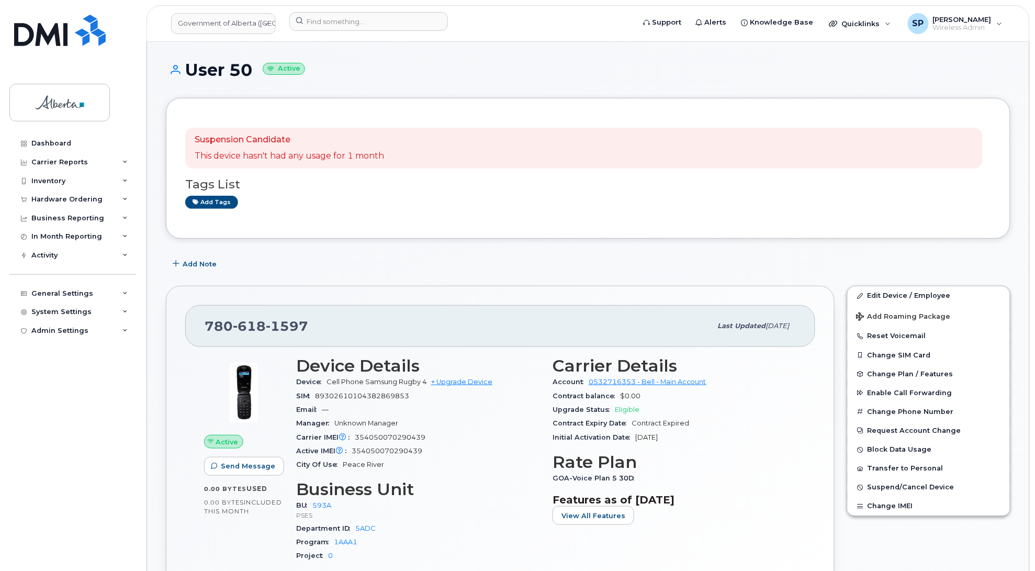
click at [314, 192] on div "Tags List Add tags" at bounding box center [588, 188] width 806 height 40
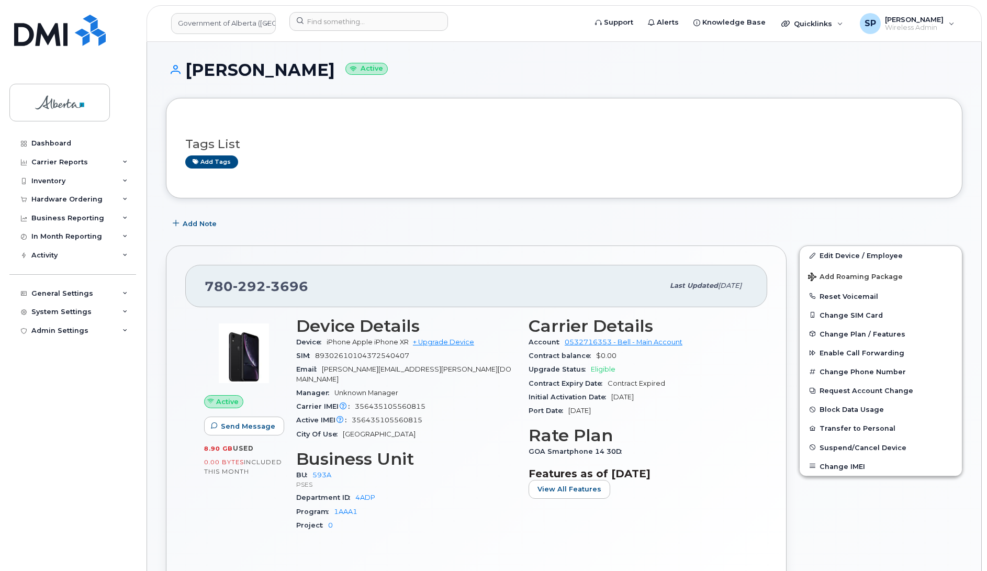
scroll to position [135, 0]
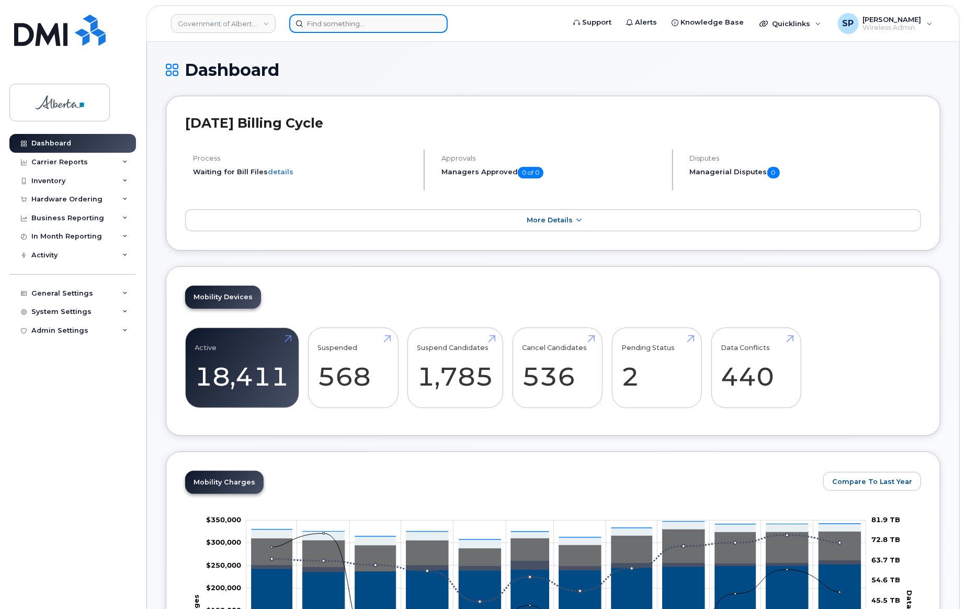
click at [332, 21] on input at bounding box center [368, 23] width 159 height 19
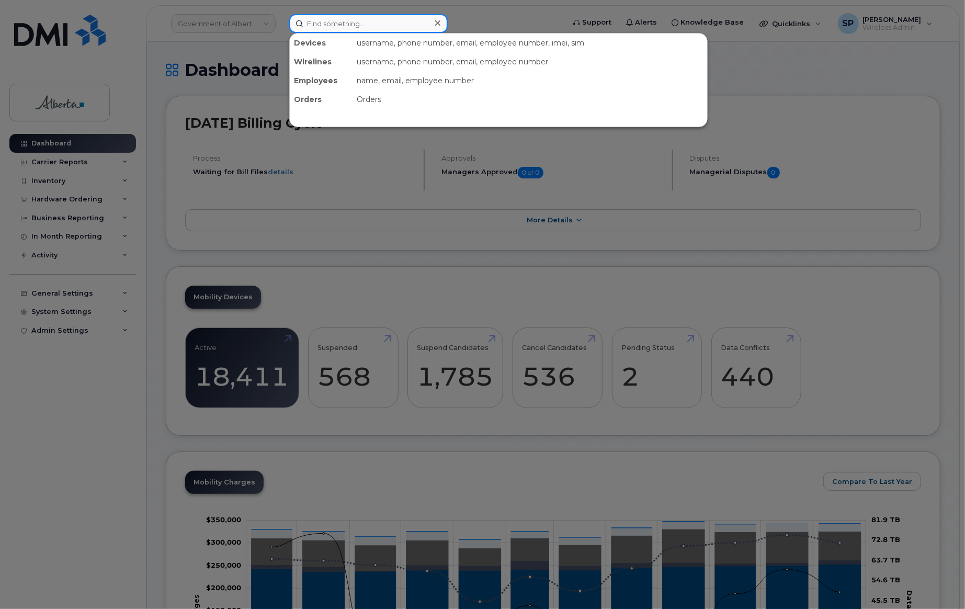
paste input "Crystal.Wierl"
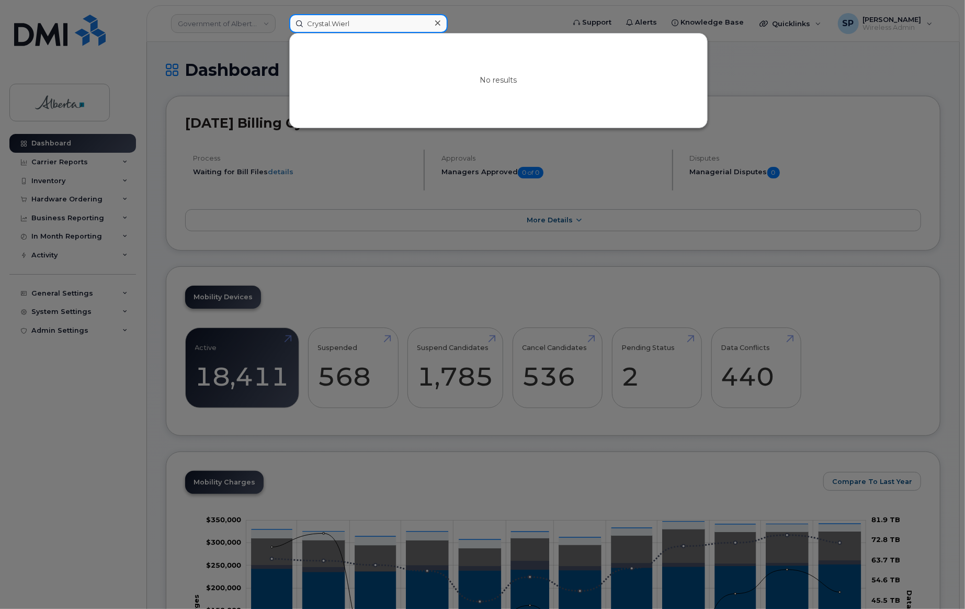
drag, startPoint x: 366, startPoint y: 21, endPoint x: 261, endPoint y: 30, distance: 106.1
click at [281, 30] on div "Crystal.Wierl No results" at bounding box center [423, 23] width 285 height 19
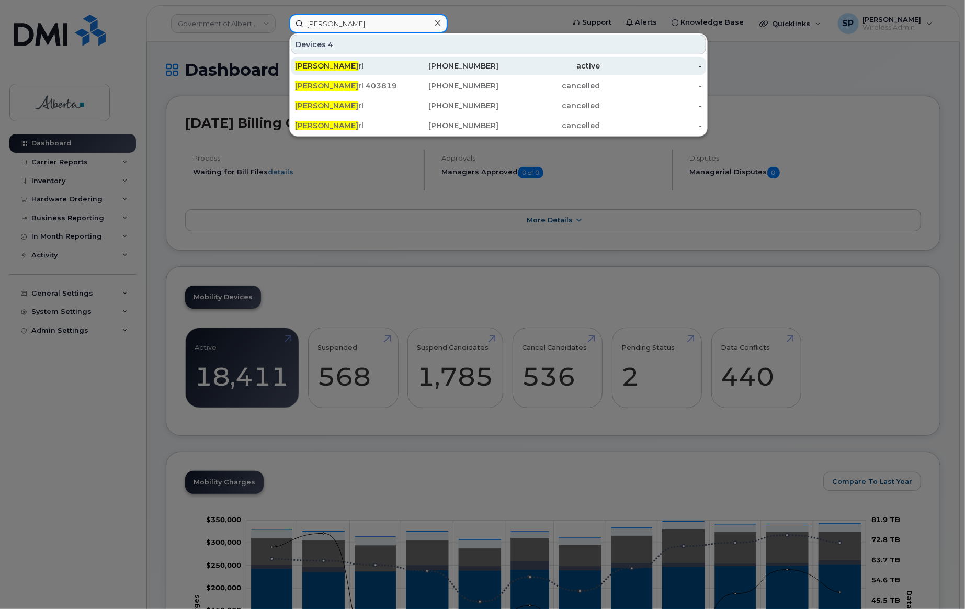
type input "Crystal Wie"
click at [397, 72] on div "Crystal Wie rl" at bounding box center [448, 66] width 102 height 19
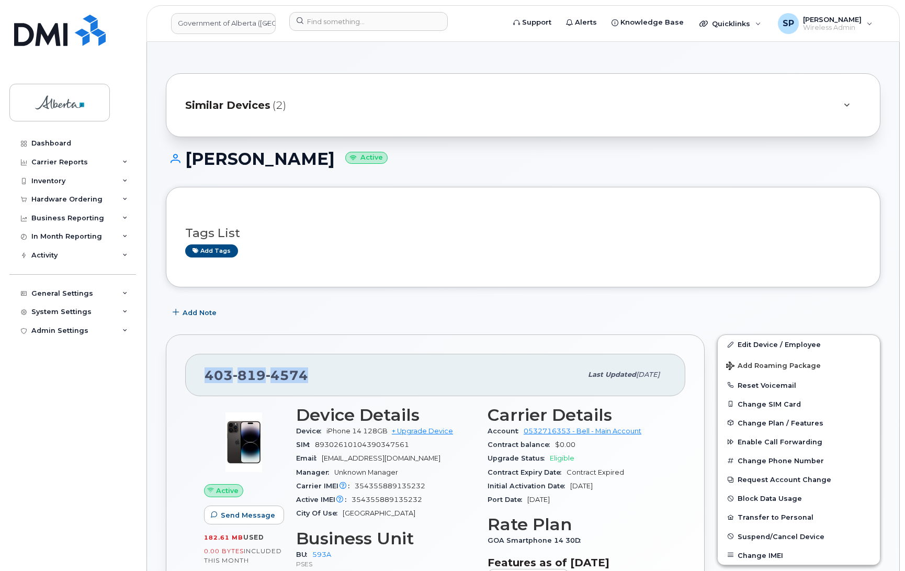
drag, startPoint x: 310, startPoint y: 376, endPoint x: 204, endPoint y: 378, distance: 106.2
click at [204, 378] on div "[PHONE_NUMBER] Last updated [DATE]" at bounding box center [435, 375] width 500 height 42
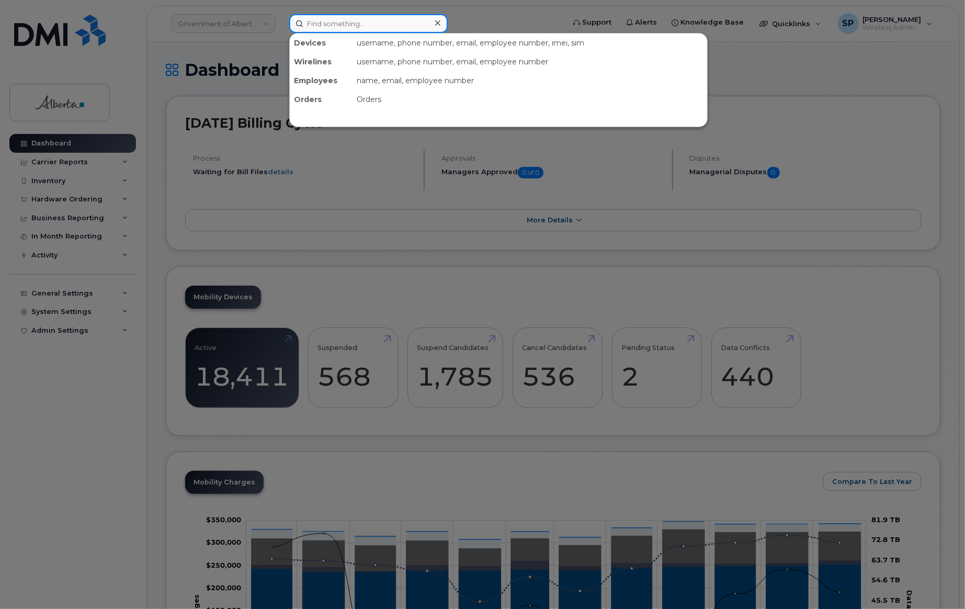
click at [354, 18] on input at bounding box center [368, 23] width 159 height 19
paste input "403) 819 4974"
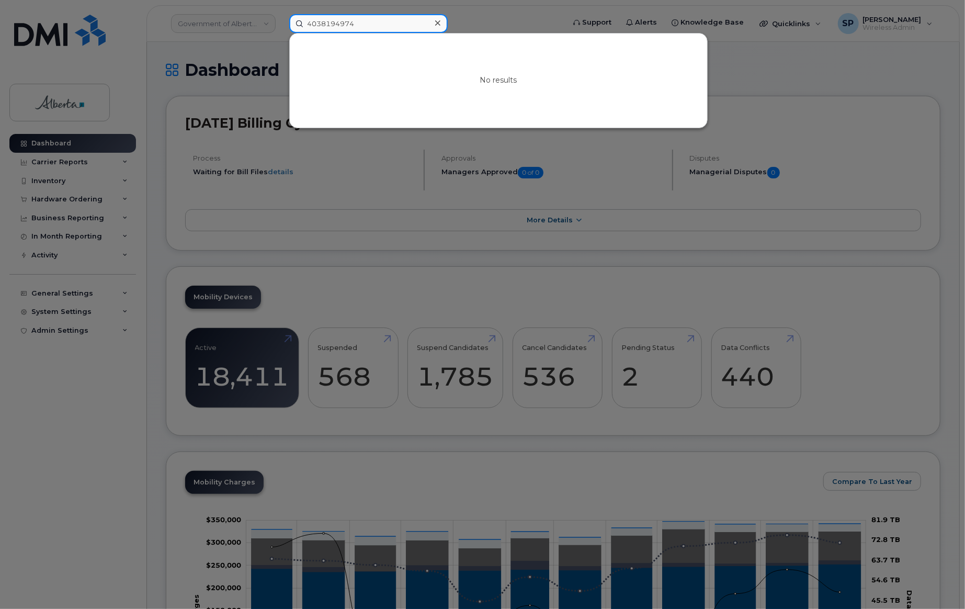
drag, startPoint x: 376, startPoint y: 20, endPoint x: 287, endPoint y: 24, distance: 88.5
click at [289, 24] on div "4038194974 No results" at bounding box center [423, 23] width 285 height 19
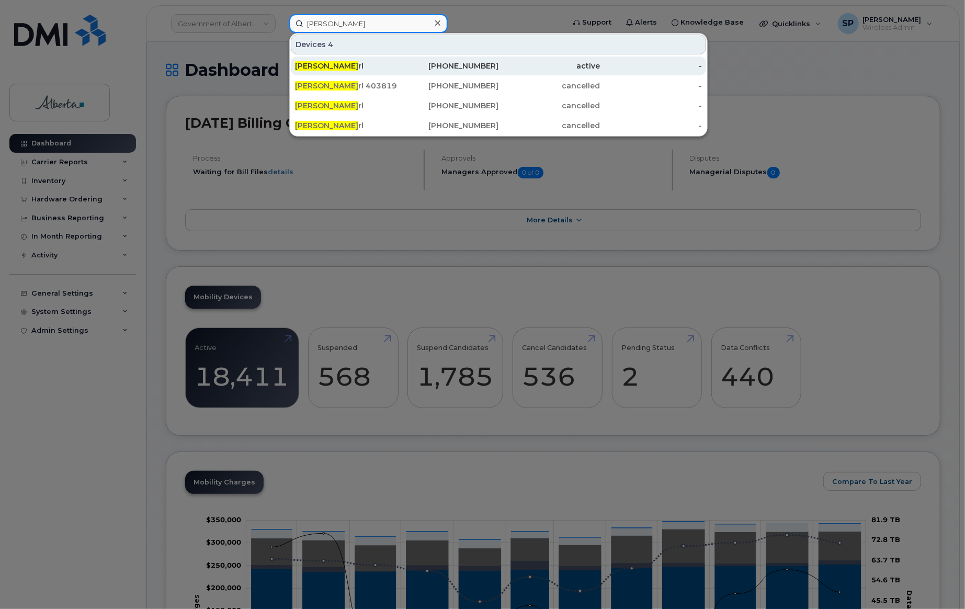
type input "Crystal Wie"
click at [338, 68] on div "Crystal Wie rl" at bounding box center [346, 66] width 102 height 10
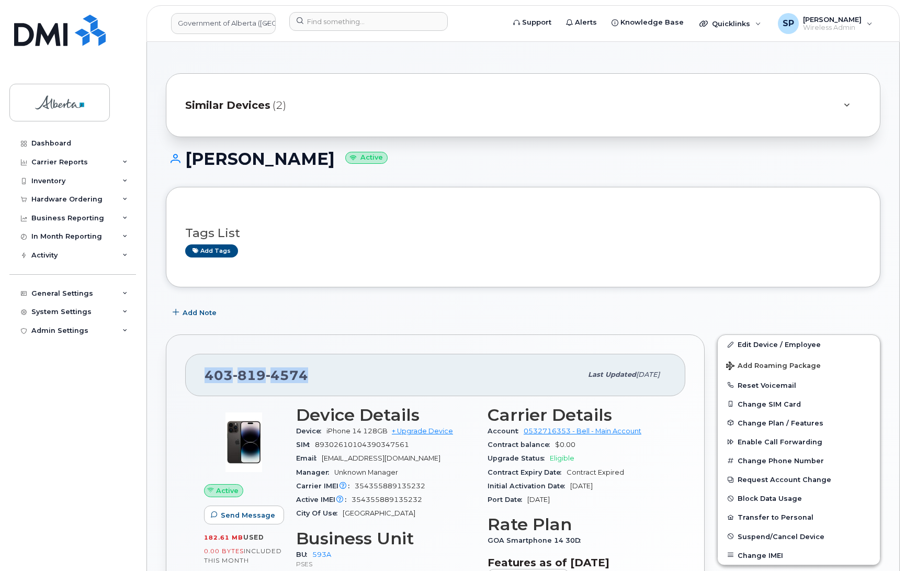
drag, startPoint x: 305, startPoint y: 375, endPoint x: 205, endPoint y: 366, distance: 100.8
click at [205, 366] on div "[PHONE_NUMBER]" at bounding box center [393, 375] width 377 height 22
copy span "[PHONE_NUMBER]"
click at [317, 374] on div "[PHONE_NUMBER]" at bounding box center [393, 375] width 377 height 22
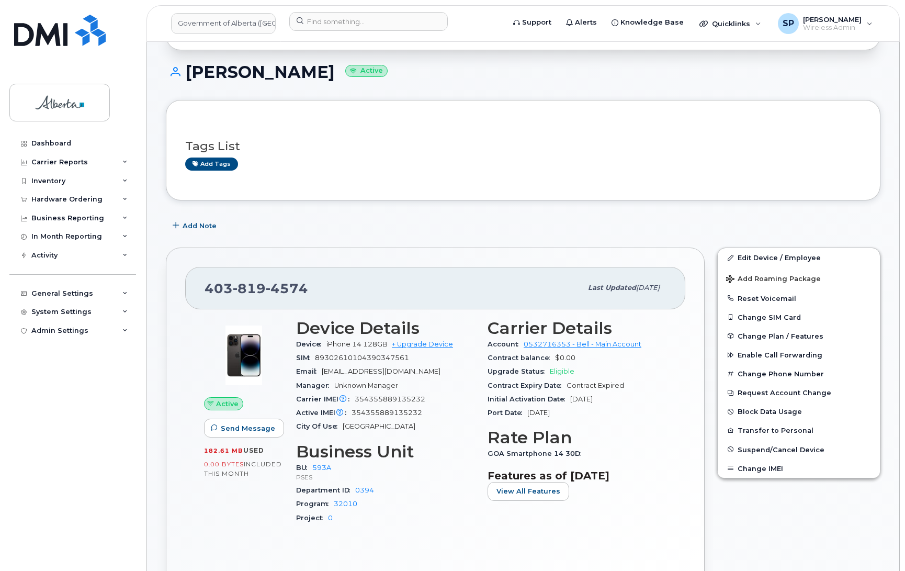
scroll to position [97, 0]
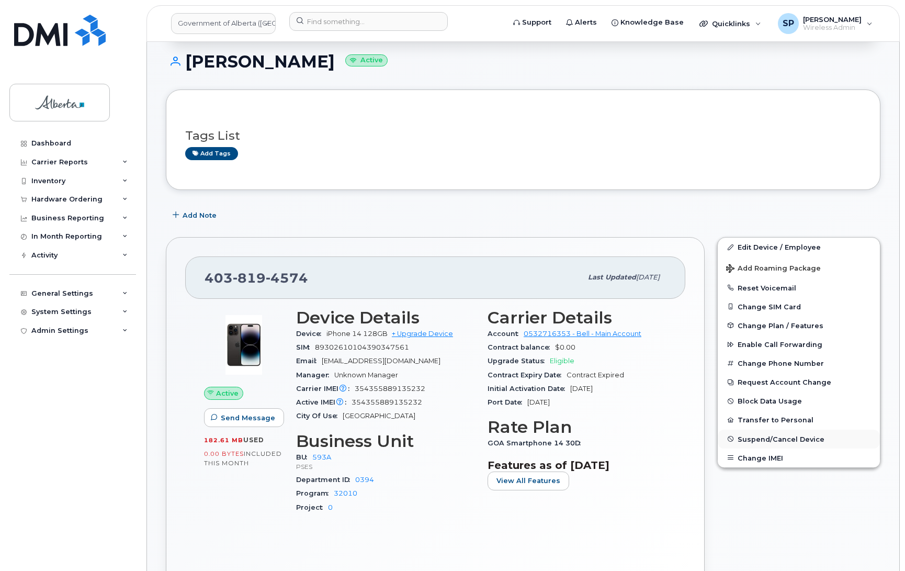
click at [793, 438] on span "Suspend/Cancel Device" at bounding box center [781, 439] width 87 height 8
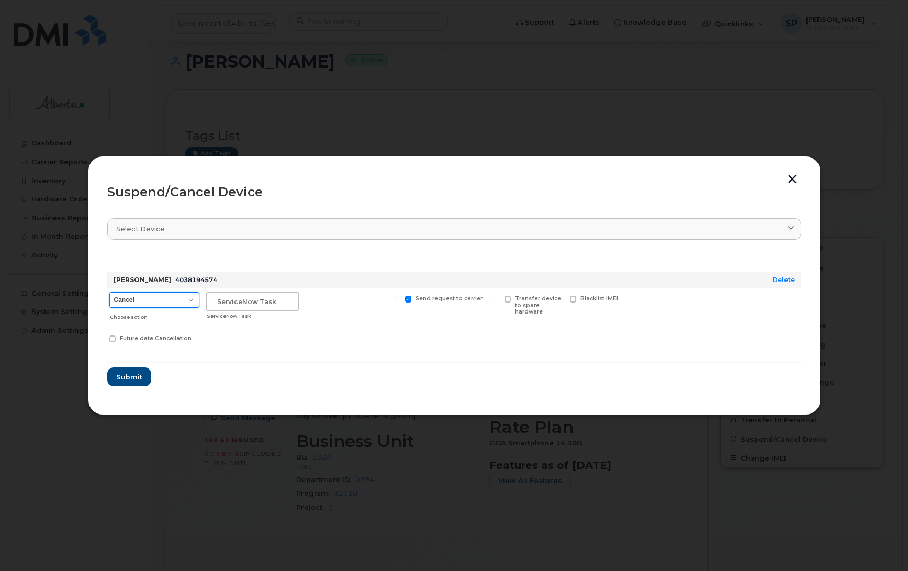
click at [142, 301] on select "Cancel Suspend - Extend Suspension Suspend - Reduced Rate Suspend - Lost Device…" at bounding box center [154, 300] width 90 height 16
select select "[object Object]"
click at [109, 292] on select "Cancel Suspend - Extend Suspension Suspend - Reduced Rate Suspend - Lost Device…" at bounding box center [154, 300] width 90 height 16
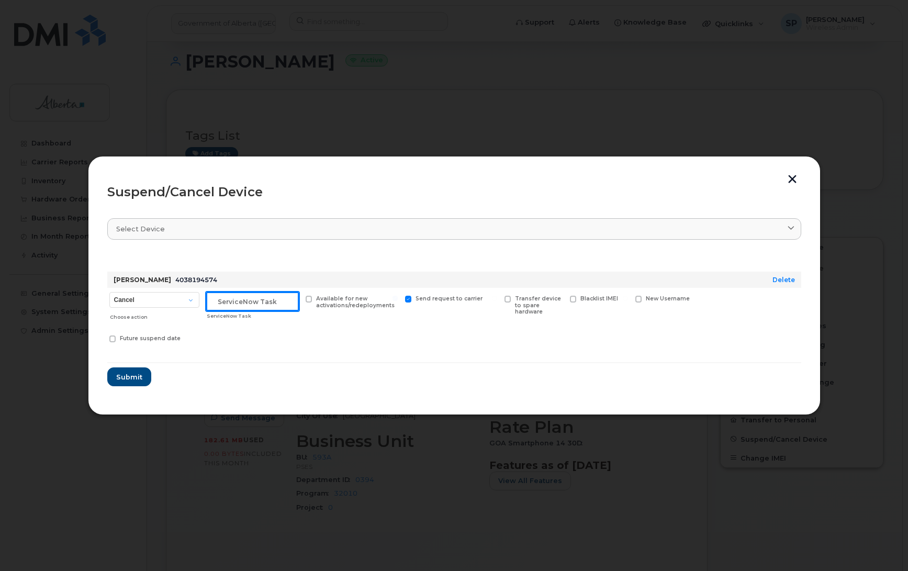
click at [254, 304] on input "text" at bounding box center [252, 301] width 93 height 19
type input "HR"
click at [125, 377] on span "Submit" at bounding box center [129, 377] width 26 height 10
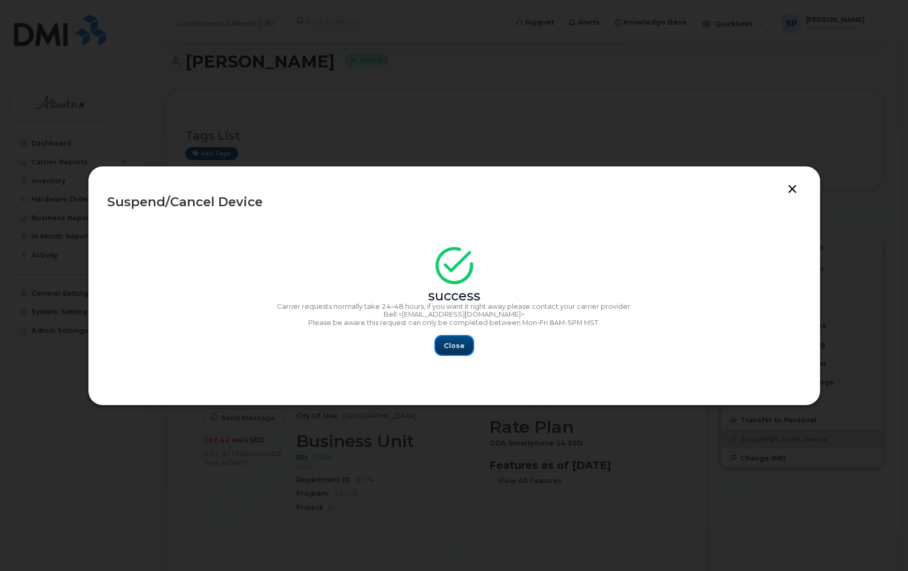
click at [454, 348] on span "Close" at bounding box center [454, 346] width 21 height 10
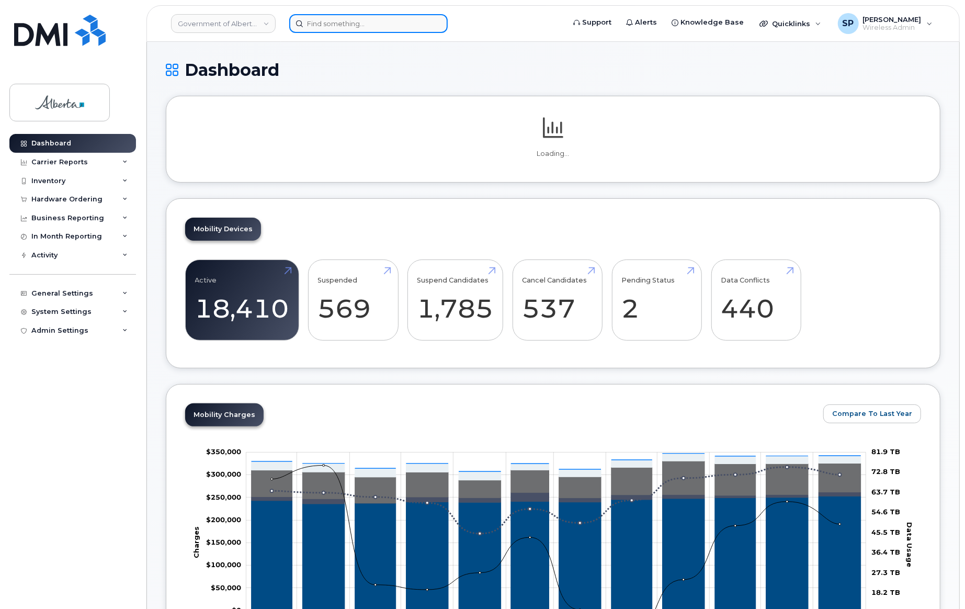
click at [330, 24] on input at bounding box center [368, 23] width 159 height 19
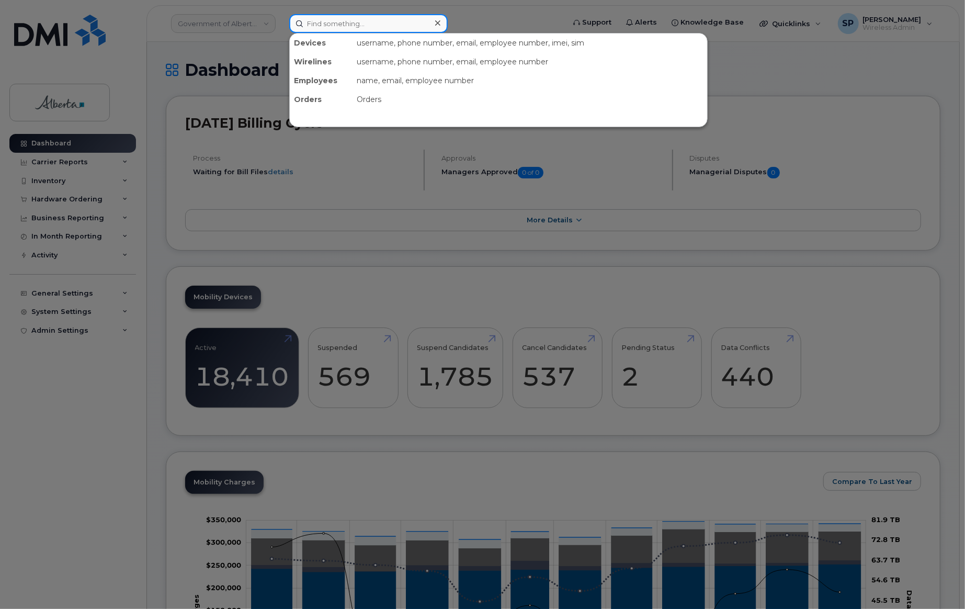
paste input "354355889135232"
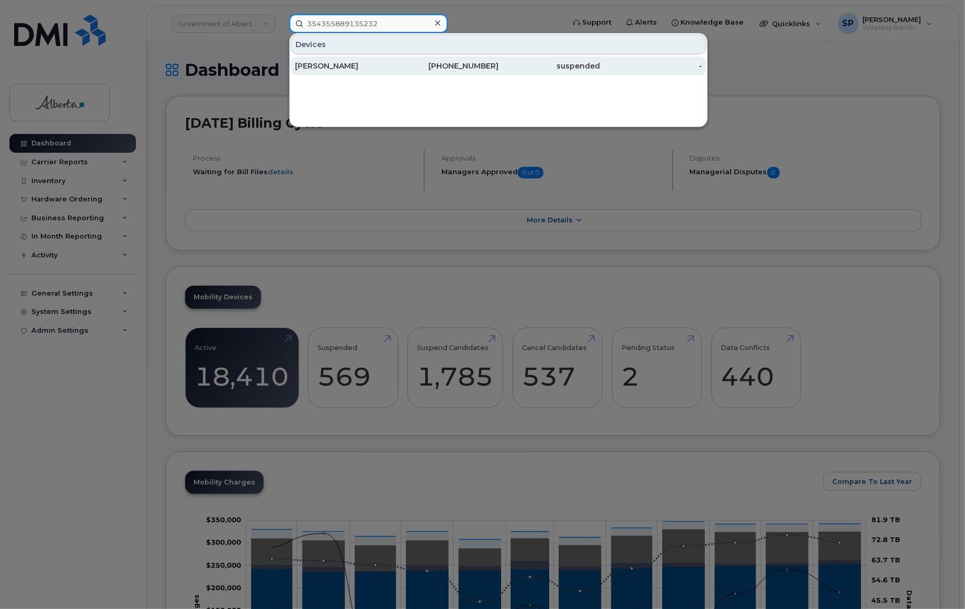
type input "354355889135232"
click at [342, 68] on div "Crystal Wierl" at bounding box center [346, 66] width 102 height 10
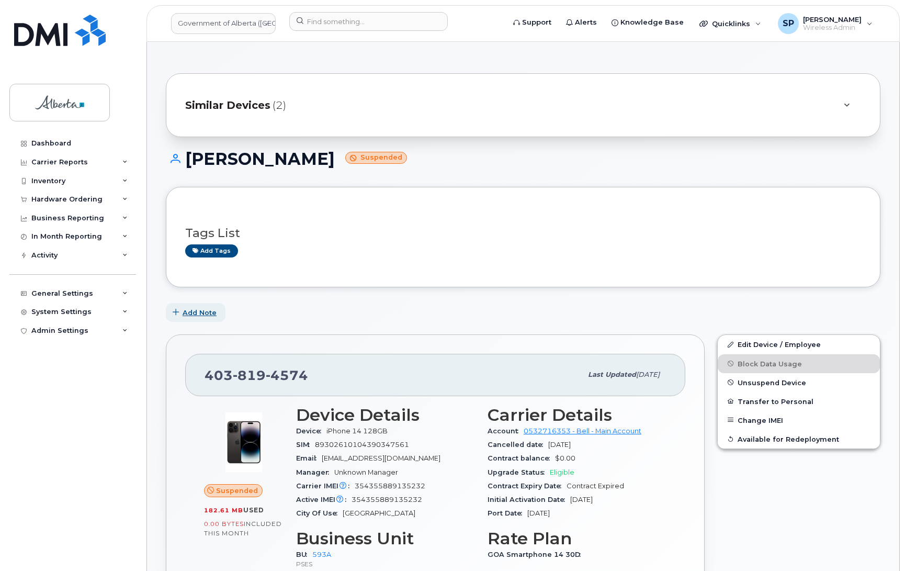
click at [202, 317] on span "Add Note" at bounding box center [200, 313] width 34 height 10
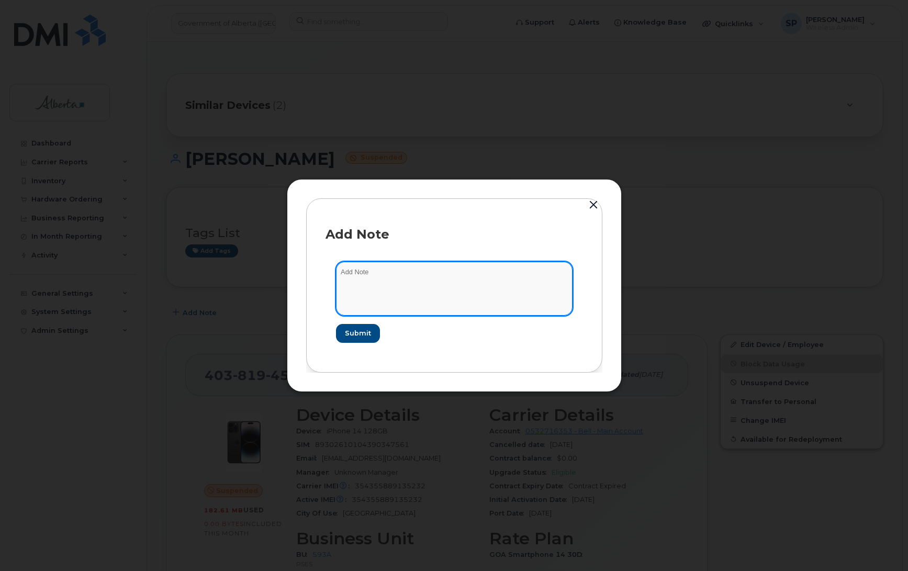
click at [430, 275] on textarea at bounding box center [454, 288] width 236 height 53
type textarea "Suspended as per HR"
click at [364, 334] on span "Submit" at bounding box center [357, 333] width 26 height 10
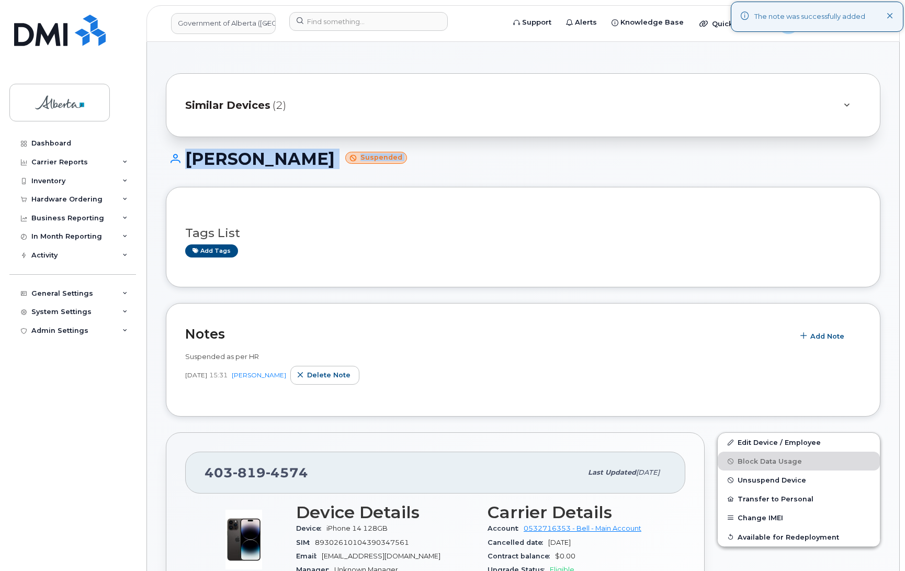
drag, startPoint x: 904, startPoint y: 134, endPoint x: 918, endPoint y: 197, distance: 64.3
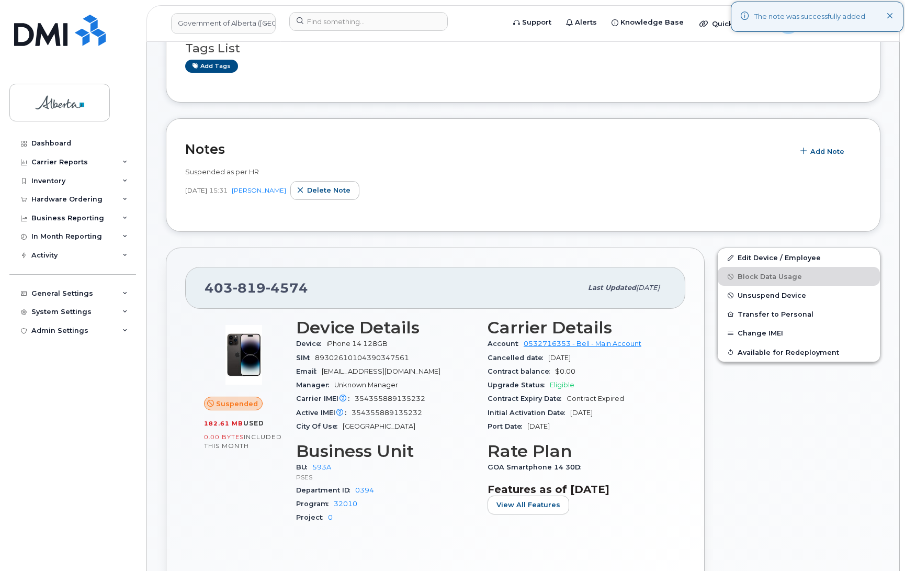
scroll to position [189, 0]
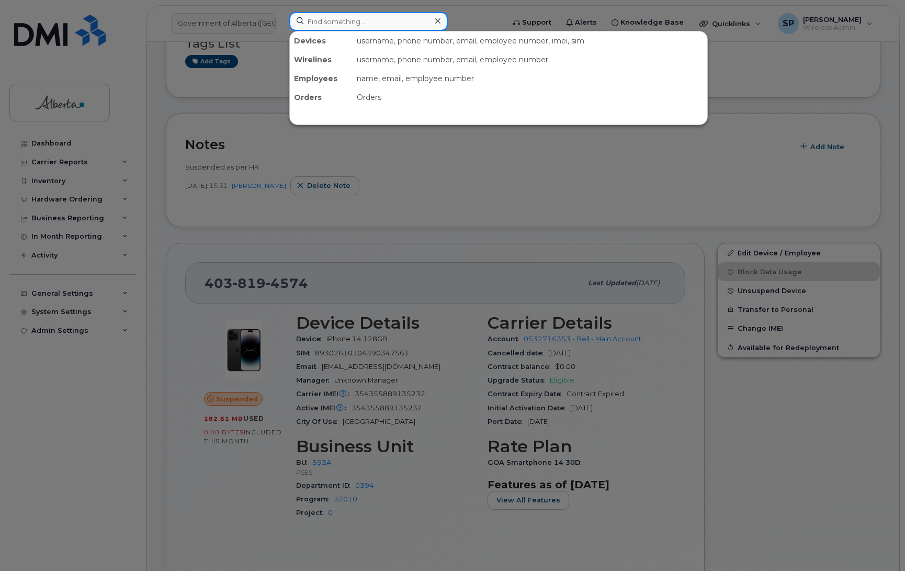
click at [354, 19] on input at bounding box center [368, 21] width 159 height 19
paste input "7802854719"
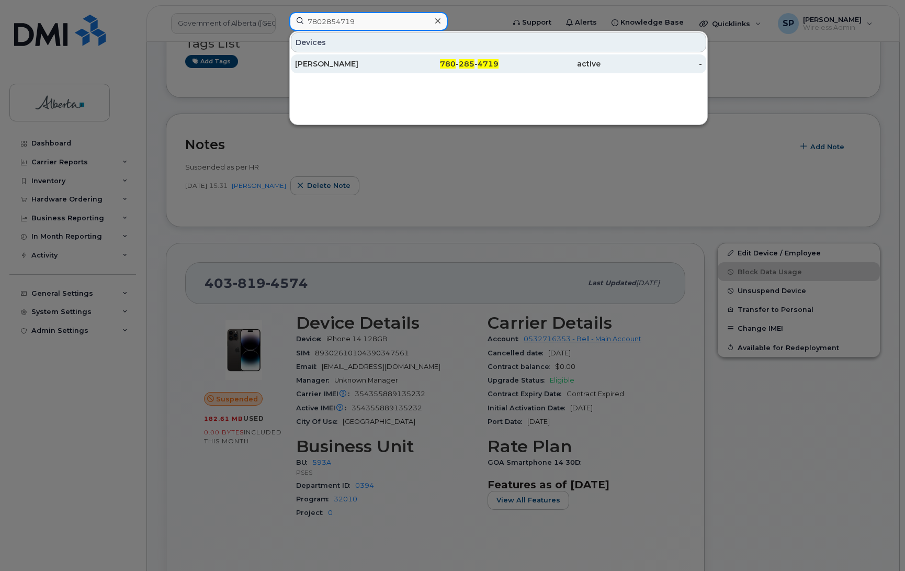
type input "7802854719"
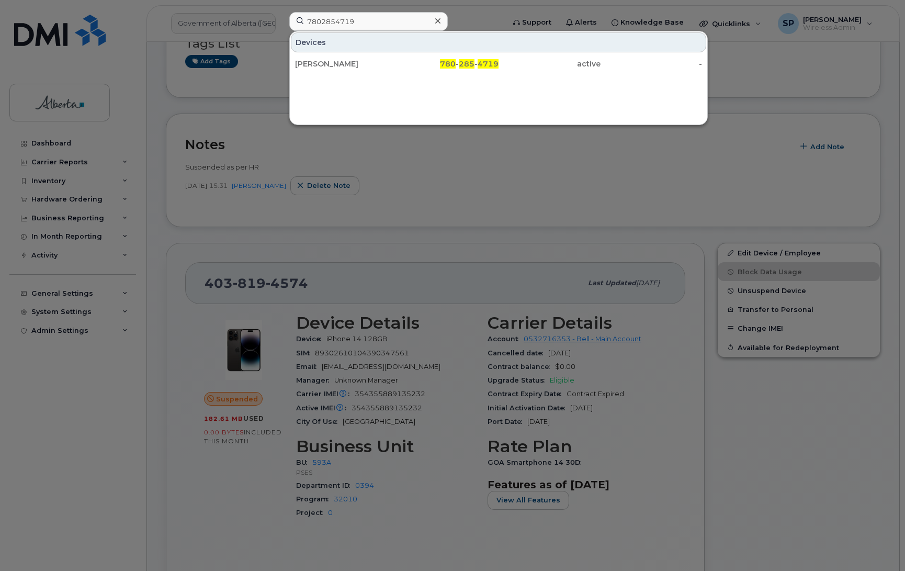
drag, startPoint x: 336, startPoint y: 66, endPoint x: 329, endPoint y: 129, distance: 62.7
click at [336, 66] on div "[PERSON_NAME]" at bounding box center [346, 64] width 102 height 10
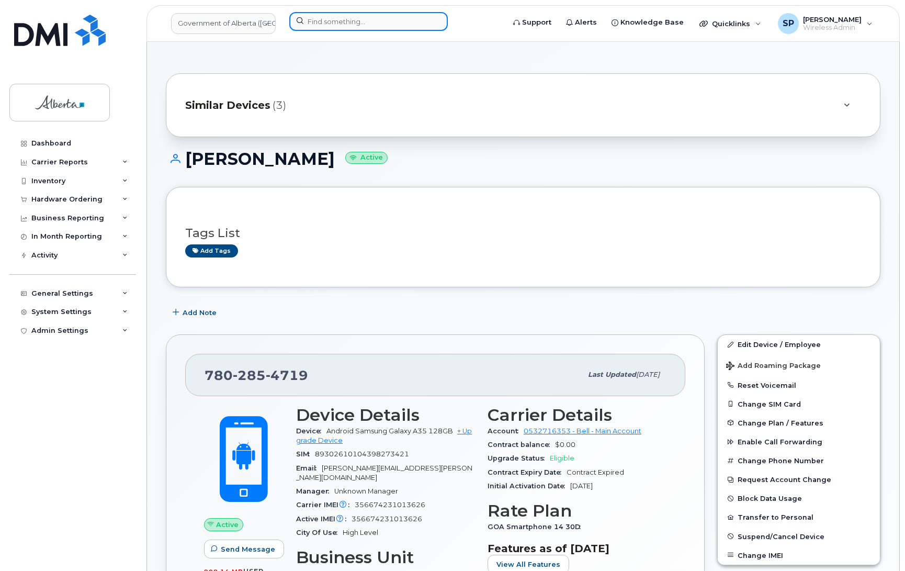
click at [331, 18] on input at bounding box center [368, 21] width 159 height 19
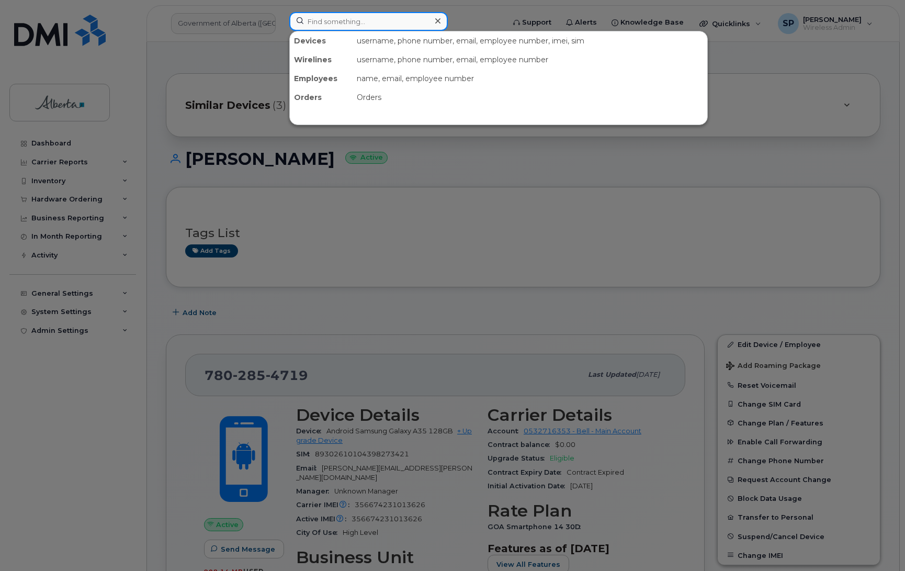
paste input "7802854719"
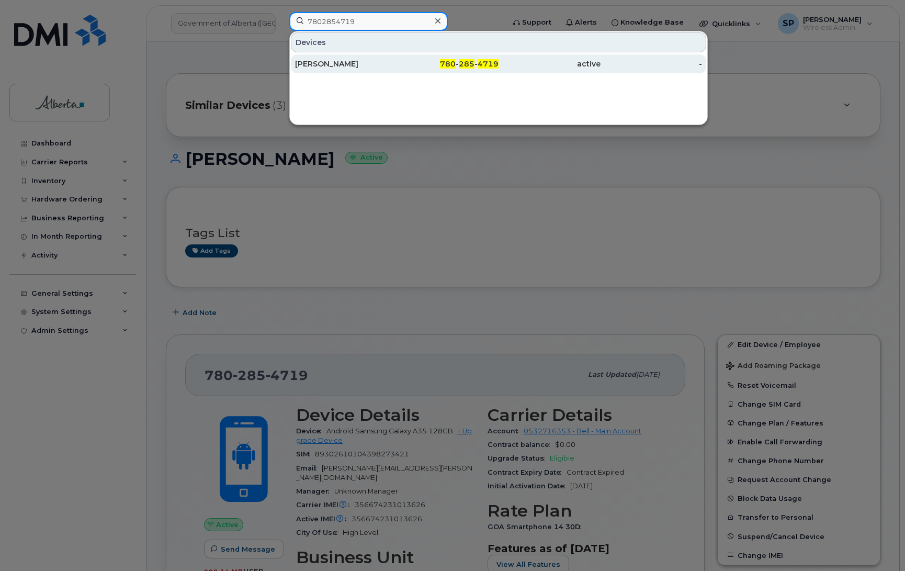
type input "7802854719"
click at [345, 66] on div "[PERSON_NAME]" at bounding box center [346, 64] width 102 height 10
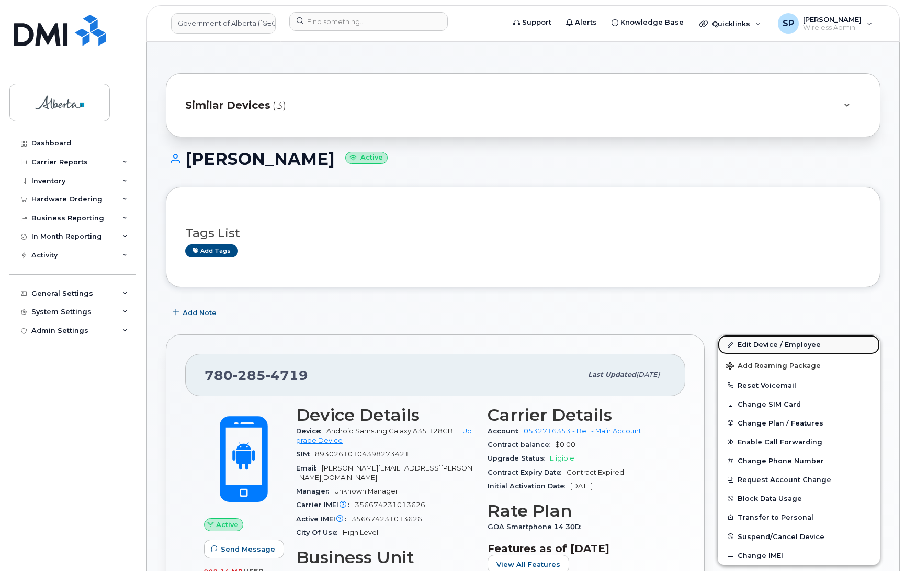
click at [754, 344] on link "Edit Device / Employee" at bounding box center [799, 344] width 162 height 19
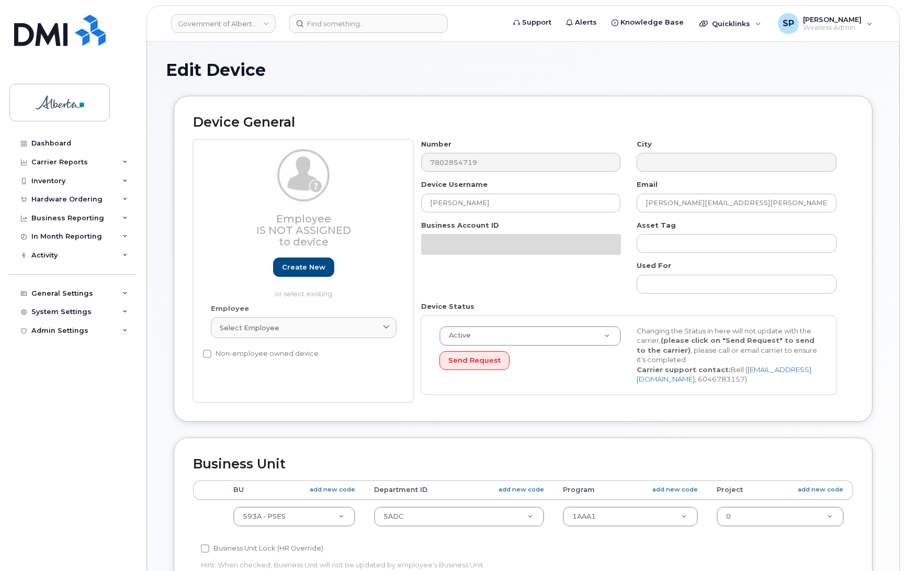
select select "4797682"
drag, startPoint x: 510, startPoint y: 205, endPoint x: 291, endPoint y: 219, distance: 219.1
click at [291, 219] on div "Employee Is not assigned to device Create new or select existing Employee Selec…" at bounding box center [523, 270] width 660 height 263
paste input "Court HILV 01"
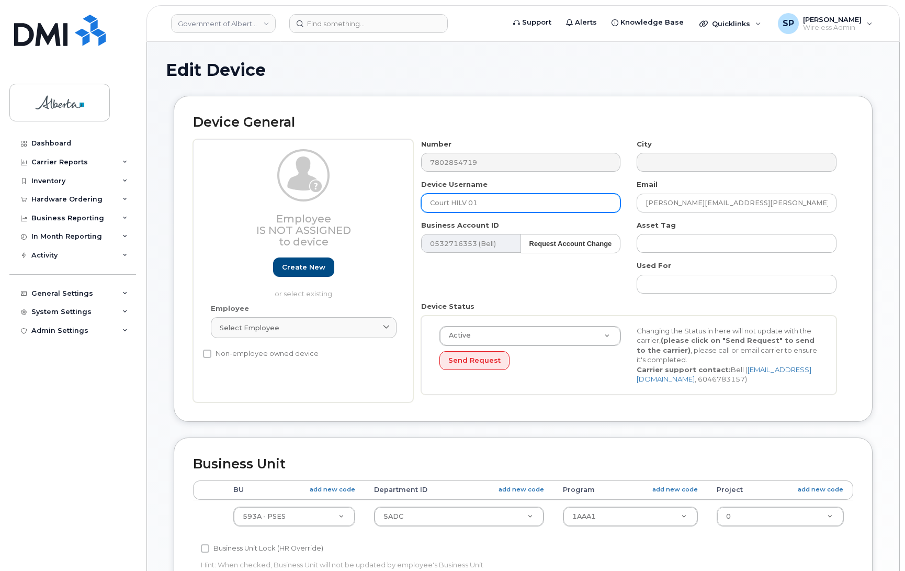
click at [513, 200] on input "Court HILV 01" at bounding box center [521, 203] width 200 height 19
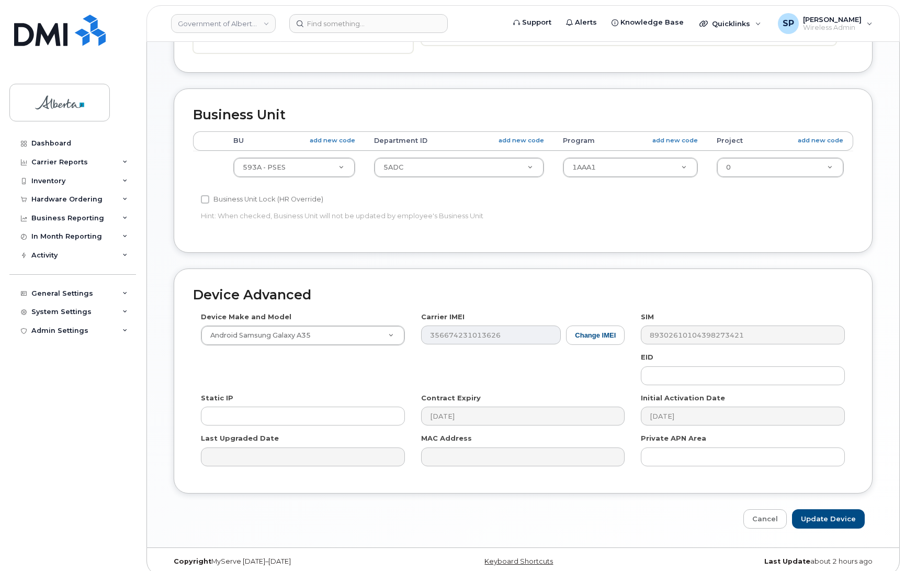
scroll to position [361, 0]
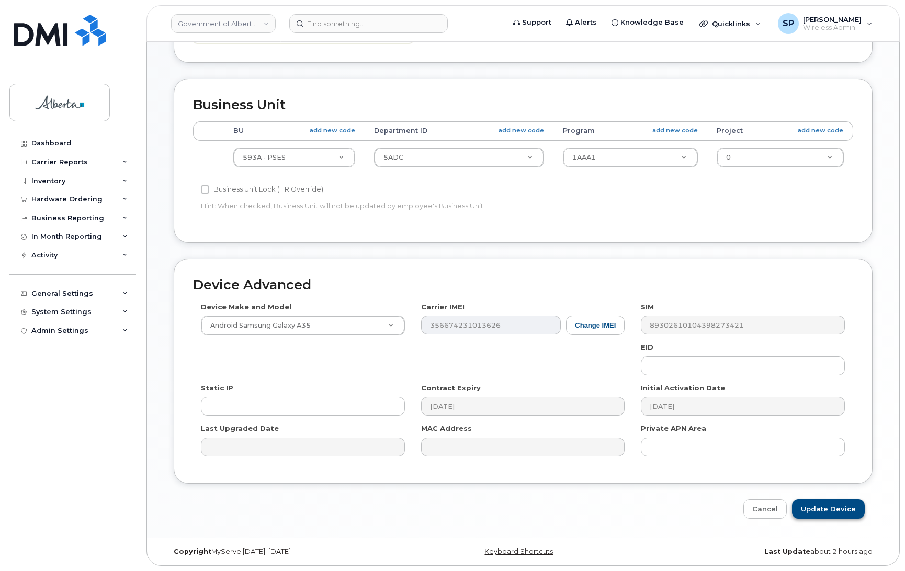
type input "Court HILV 01"
click at [820, 506] on input "Update Device" at bounding box center [828, 508] width 73 height 19
type input "Saving..."
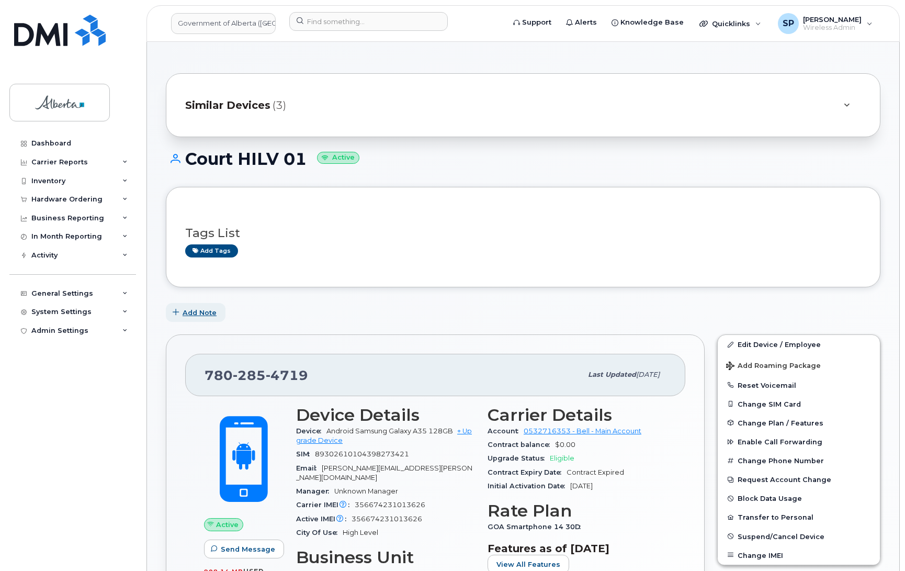
click at [197, 311] on span "Add Note" at bounding box center [200, 313] width 34 height 10
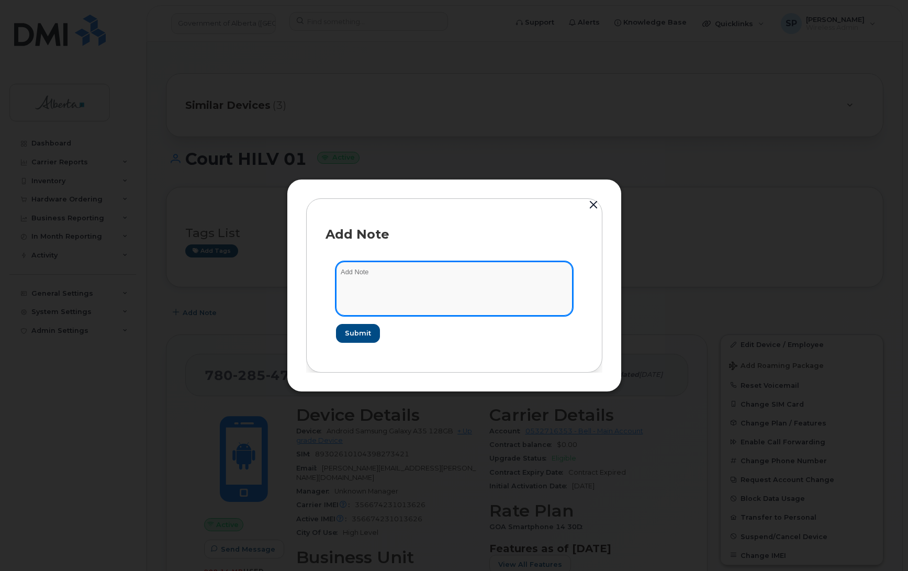
click at [396, 283] on textarea at bounding box center [454, 288] width 236 height 53
paste textarea "Plan Name Change - 7802854719 7802859640 Samsung A35 Update User Name to Court …"
click at [341, 272] on textarea "Plan Name Change - 7802854719 7802859640 Samsung A35 Update User Name to Court …" at bounding box center [454, 288] width 236 height 53
paste textarea "SCTASK0839311"
type textarea "SCTASK0839311 Plan Name Change - 7802854719 7802859640 Samsung A35 Update User …"
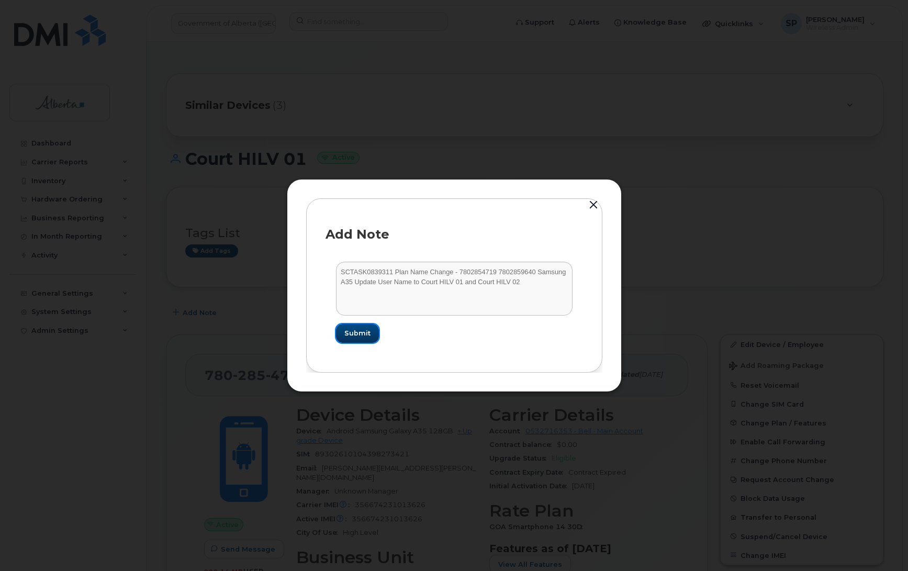
click at [364, 335] on span "Submit" at bounding box center [357, 333] width 26 height 10
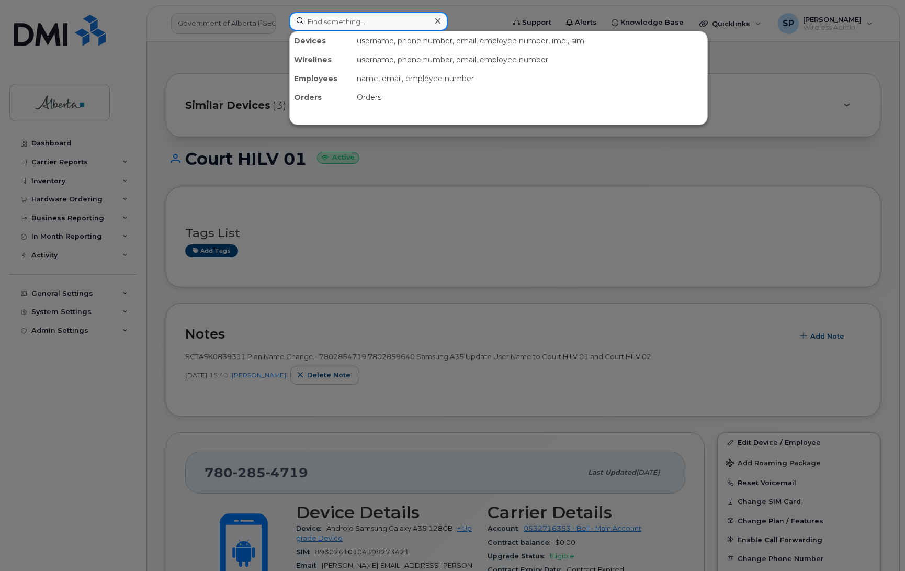
click at [364, 17] on input at bounding box center [368, 21] width 159 height 19
paste input "7802859640"
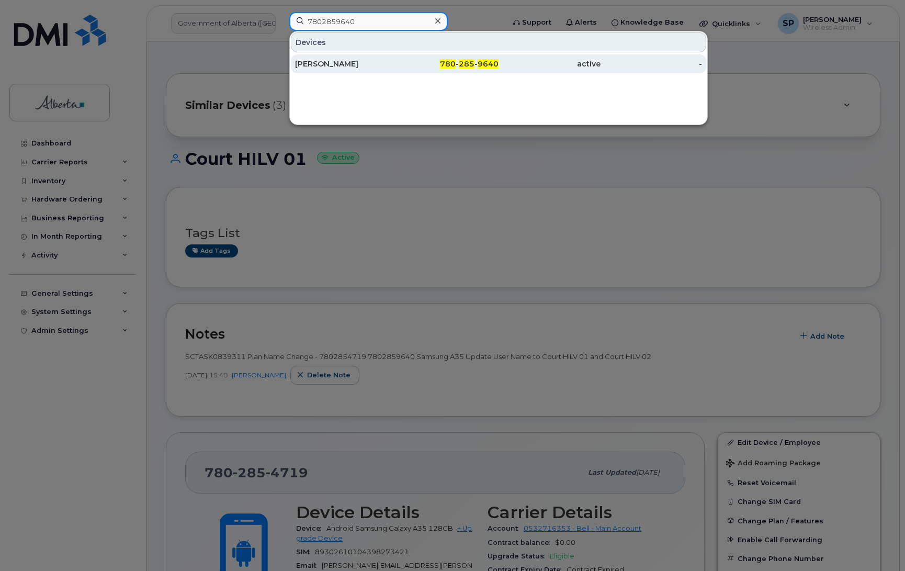
type input "7802859640"
click at [346, 66] on div "[PERSON_NAME]" at bounding box center [346, 64] width 102 height 10
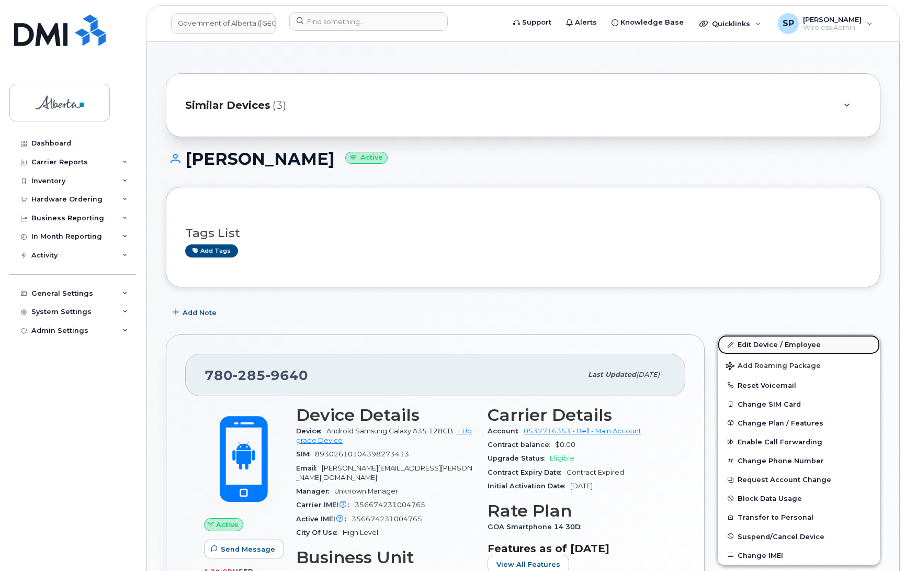
click at [793, 345] on link "Edit Device / Employee" at bounding box center [799, 344] width 162 height 19
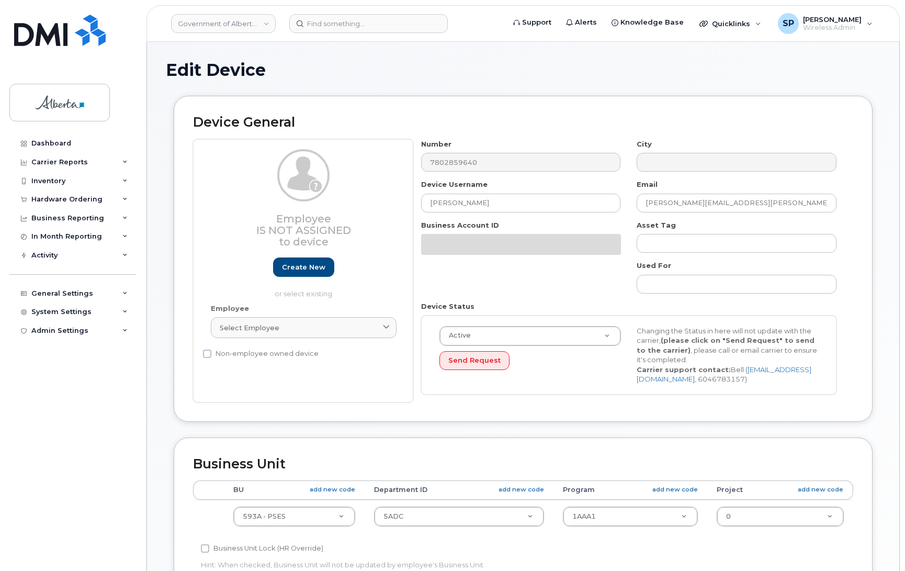
select select "4797682"
drag, startPoint x: 492, startPoint y: 201, endPoint x: 333, endPoint y: 219, distance: 160.0
click at [334, 219] on div "Employee Is not assigned to device Create new or select existing Employee Selec…" at bounding box center [523, 270] width 660 height 263
paste input "Court HILV 02"
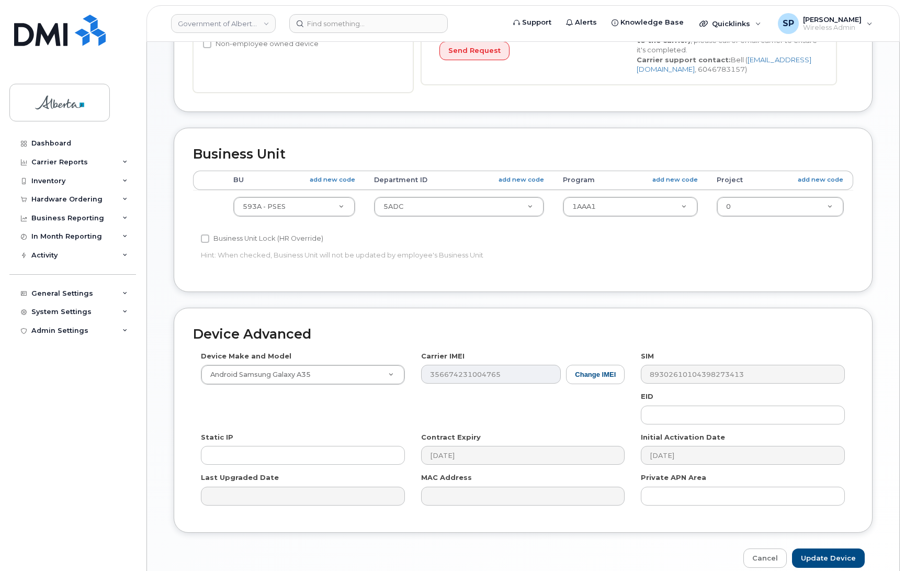
scroll to position [361, 0]
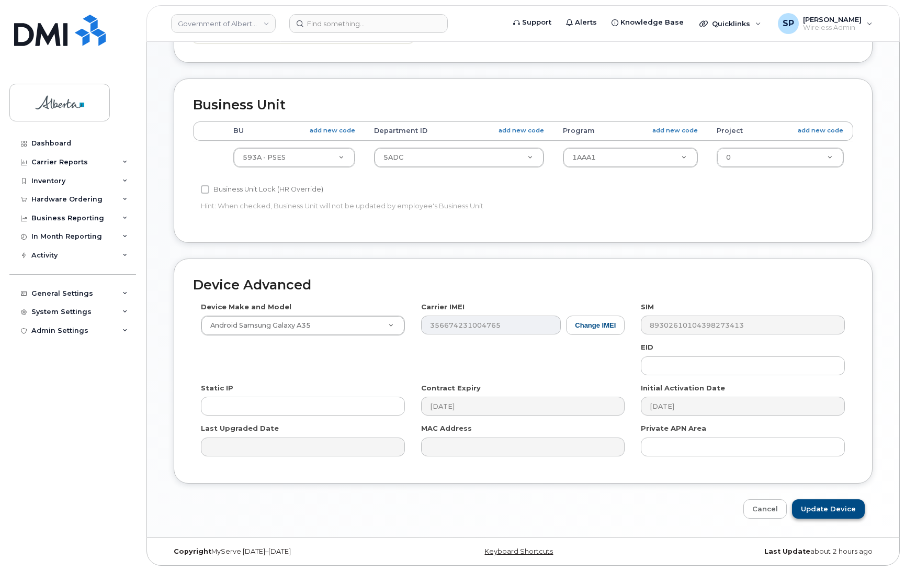
type input "Court HILV 02"
click at [819, 506] on input "Update Device" at bounding box center [828, 508] width 73 height 19
type input "Saving..."
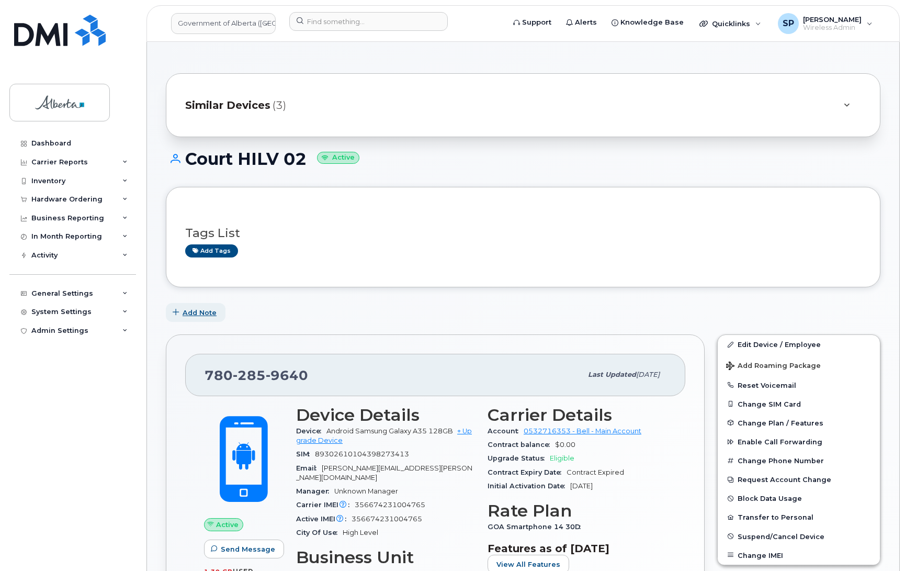
click at [203, 310] on span "Add Note" at bounding box center [200, 313] width 34 height 10
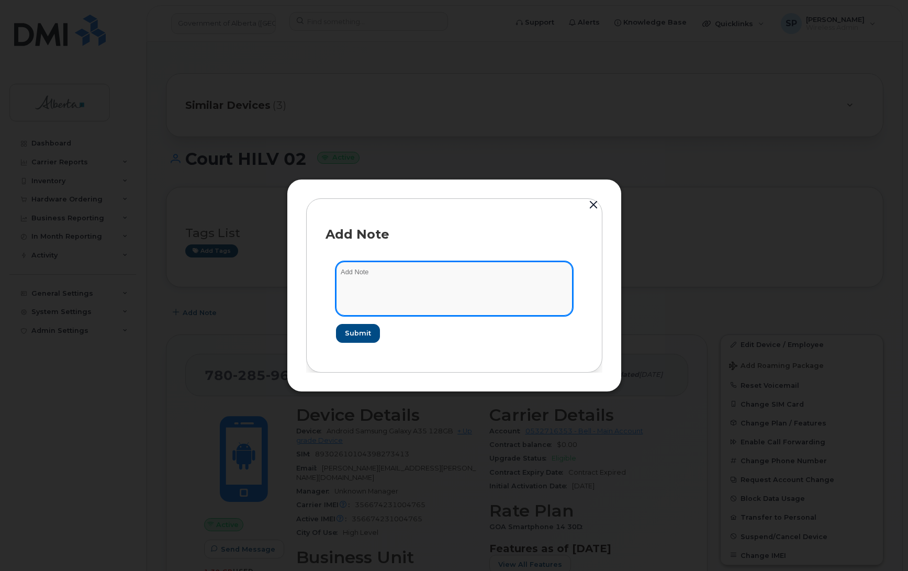
click at [379, 281] on textarea at bounding box center [454, 288] width 236 height 53
paste textarea "Plan Name Change - 7802854719 7802859640 Samsung A35 Update User Name to Court …"
drag, startPoint x: 341, startPoint y: 272, endPoint x: 355, endPoint y: 273, distance: 14.2
click at [346, 272] on textarea "Plan Name Change - 7802854719 7802859640 Samsung A35 Update User Name to Court …" at bounding box center [454, 288] width 236 height 53
paste textarea "SCTASK0839311"
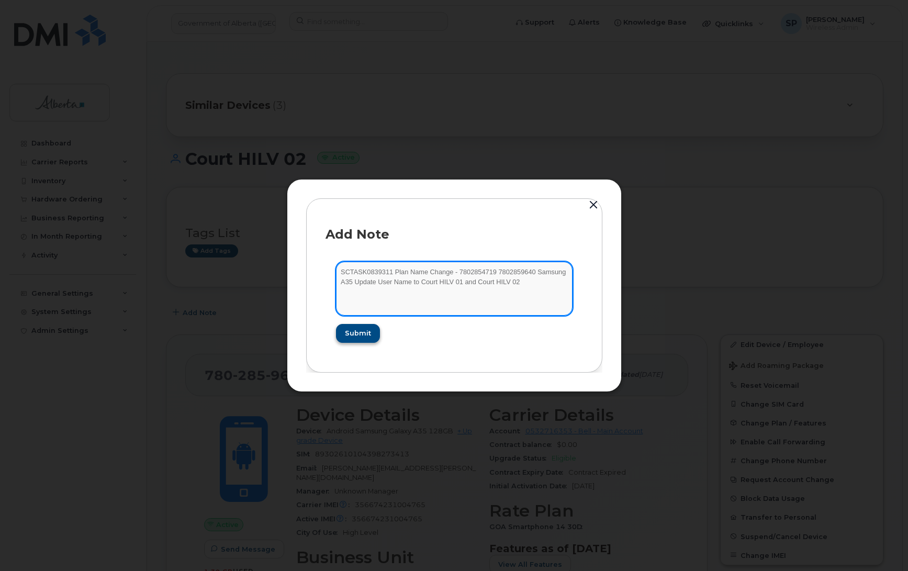
type textarea "SCTASK0839311 Plan Name Change - 7802854719 7802859640 Samsung A35 Update User …"
click at [355, 337] on span "Submit" at bounding box center [357, 333] width 26 height 10
